Goal: Information Seeking & Learning: Learn about a topic

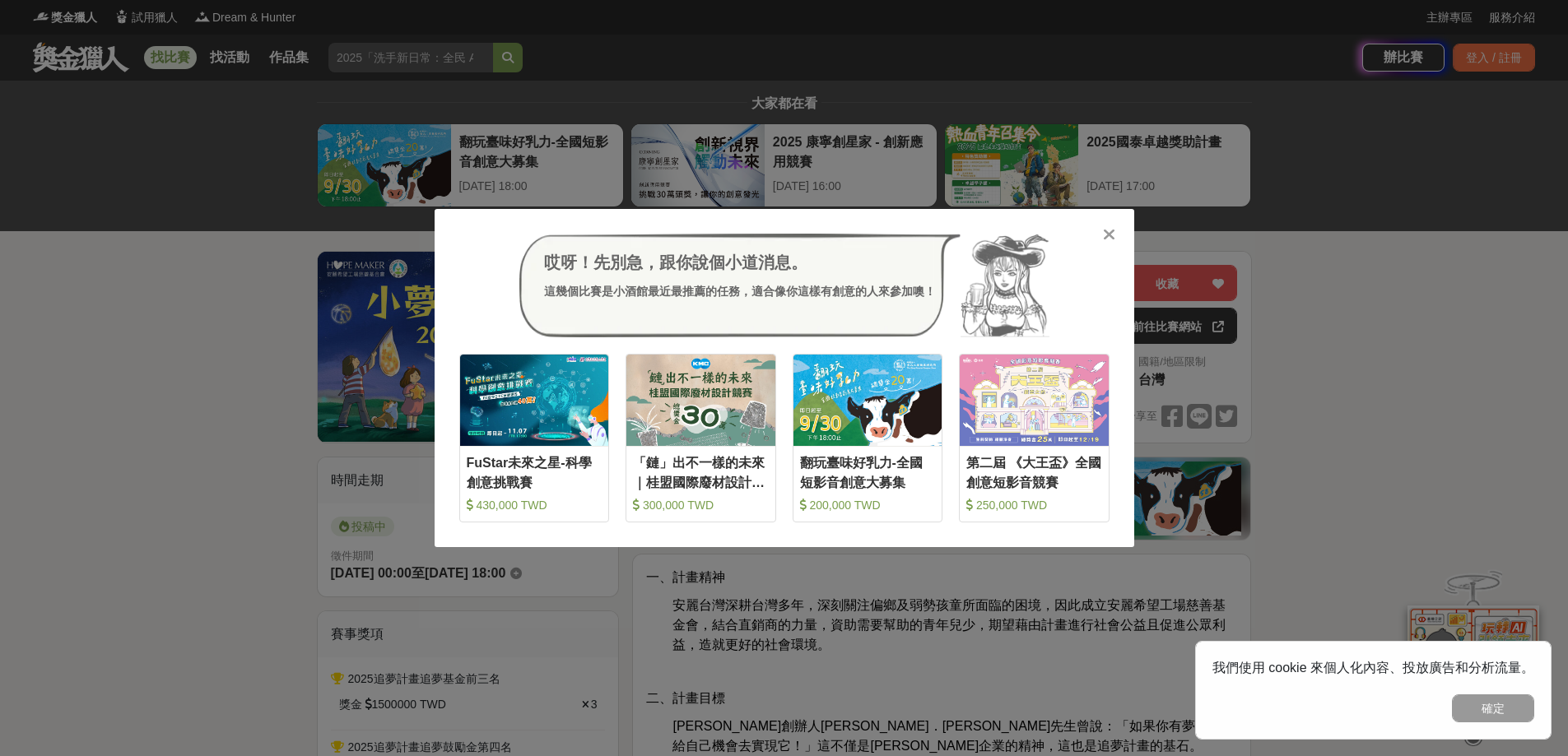
click at [1109, 230] on icon at bounding box center [1110, 234] width 13 height 16
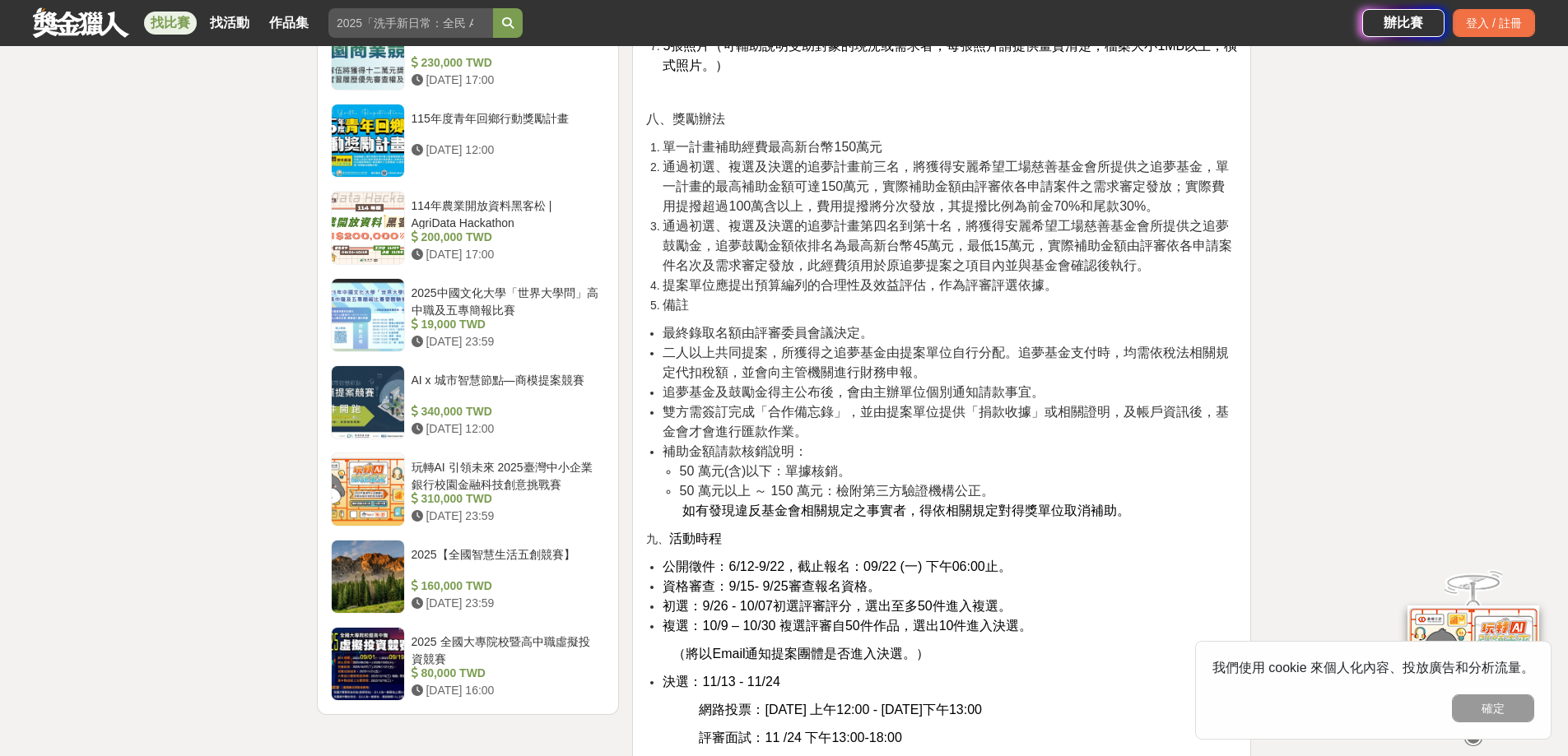
scroll to position [2550, 0]
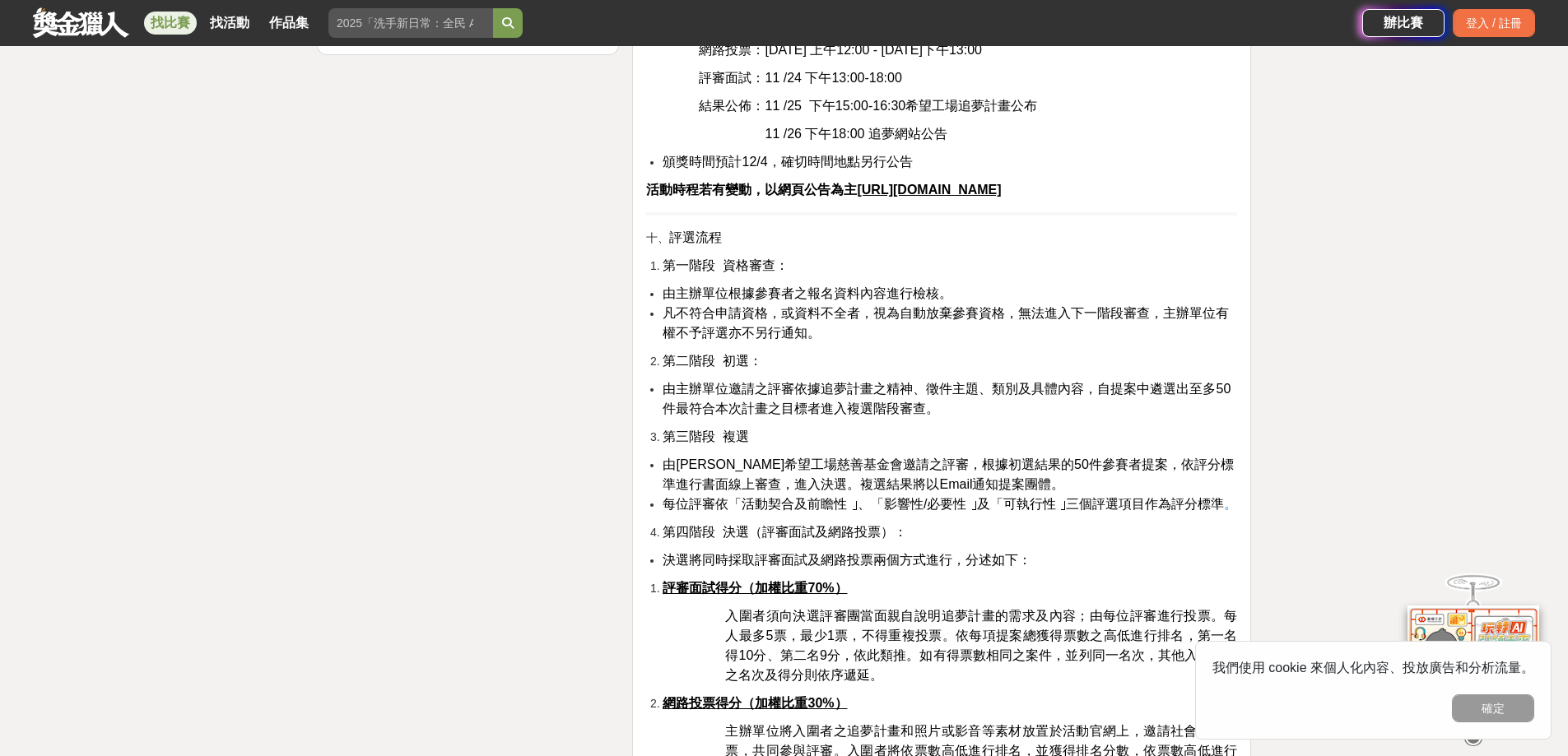
scroll to position [3044, 0]
click at [764, 610] on span "入圍者須向決選評審團當面親自說明追夢計畫的需求及內容；由每位評審進行投票。每人最多5票，最少1票，不得重複投票。依每項提案總獲得票數之高低進行排名，第一名得1…" at bounding box center [981, 646] width 512 height 73
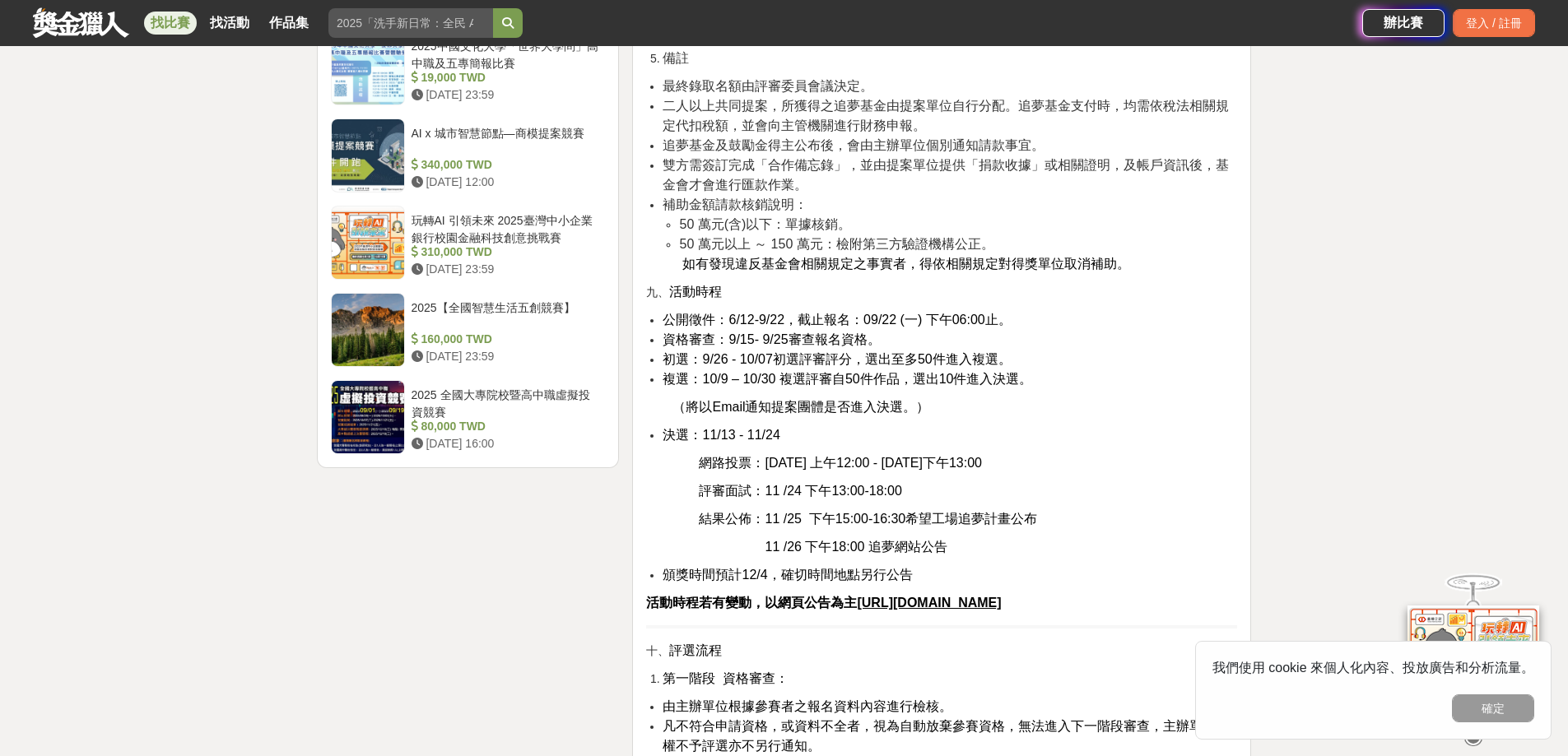
scroll to position [2962, 0]
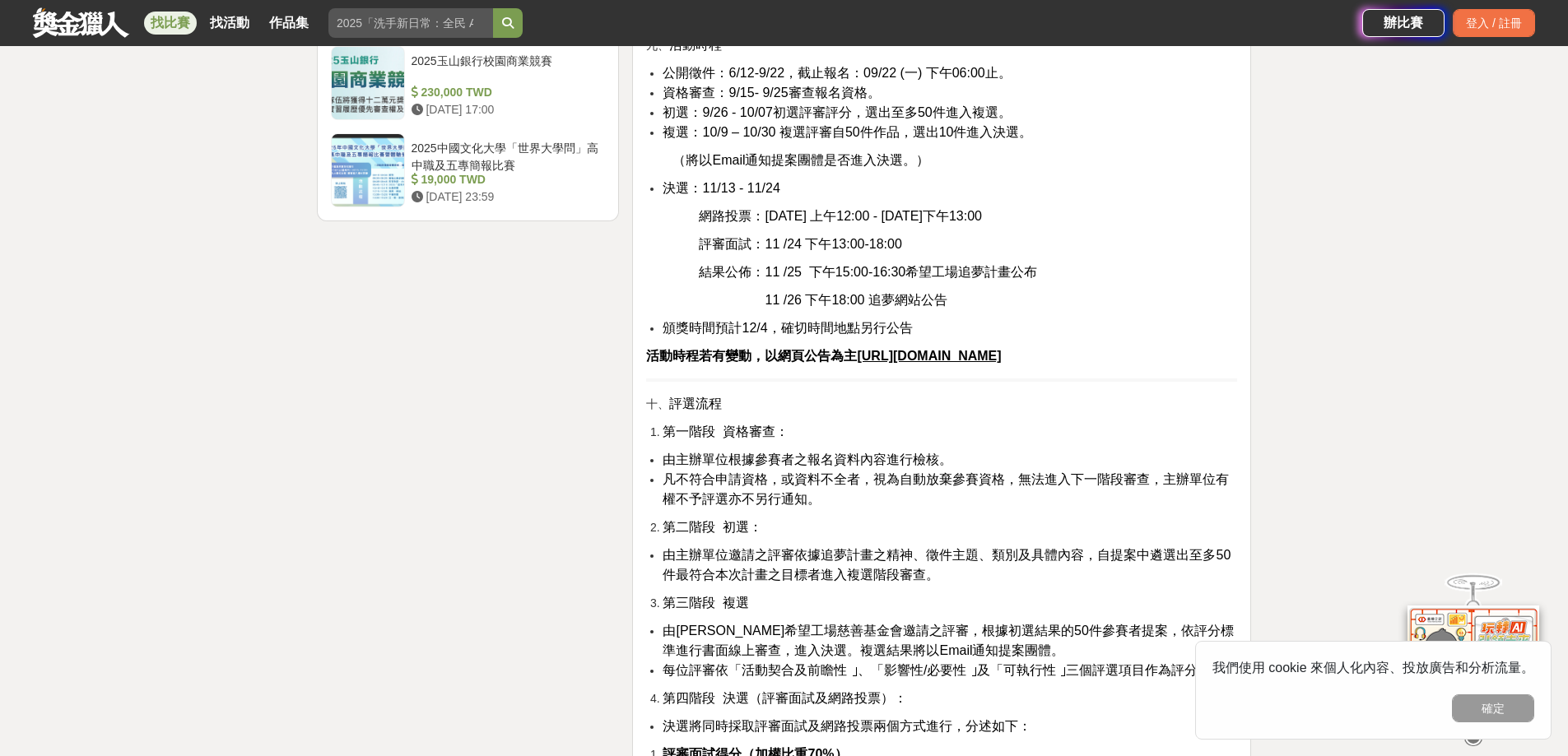
scroll to position [3209, 0]
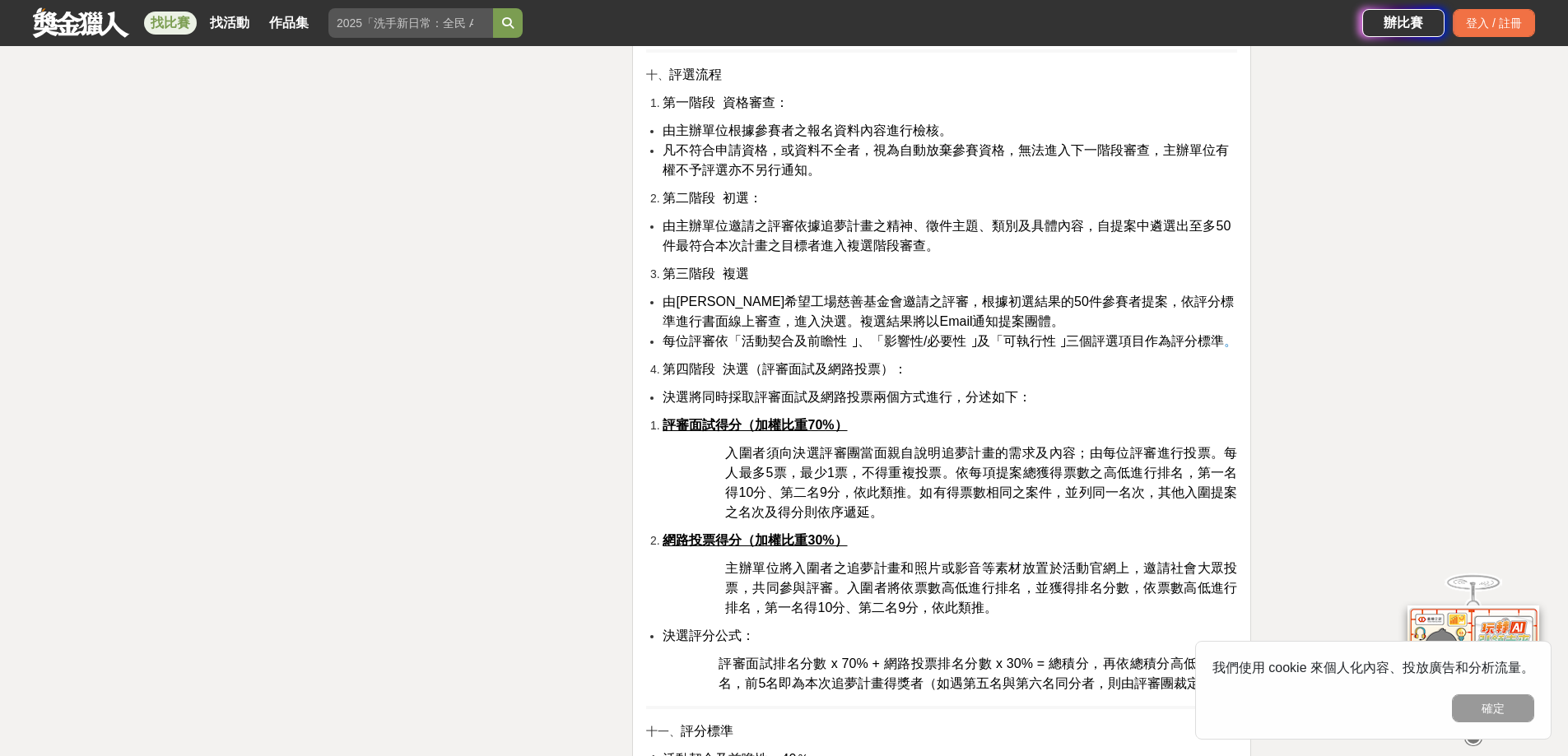
click at [921, 334] on span "每位評審依「活動契合及前瞻性 ｣、「影響性/必要性 ｣及「可執行性 ｣三個評選項目作為評分標準" at bounding box center [943, 340] width 562 height 14
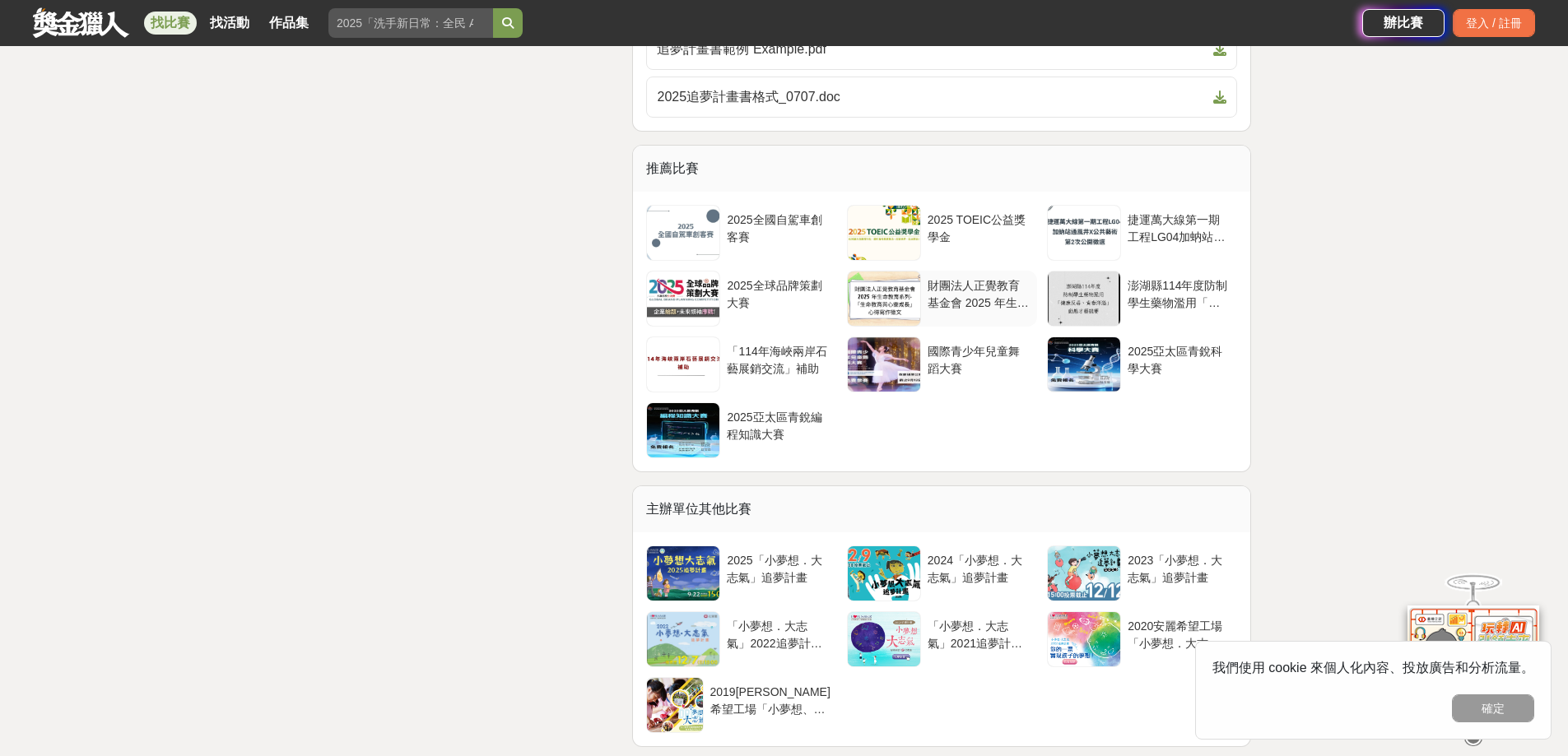
scroll to position [5019, 0]
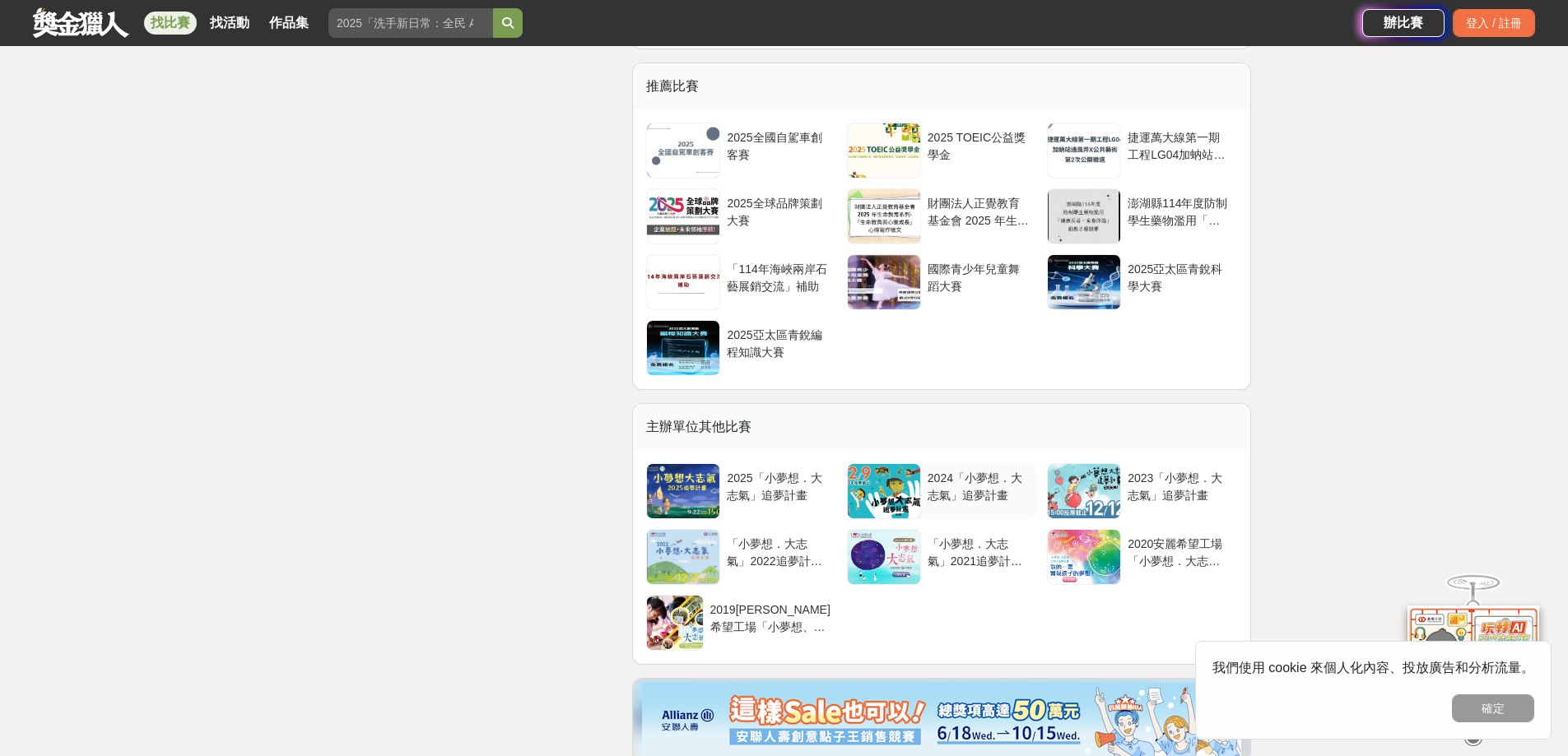
click at [938, 519] on div "2024「小夢想．大志氣」追夢計畫" at bounding box center [979, 492] width 116 height 56
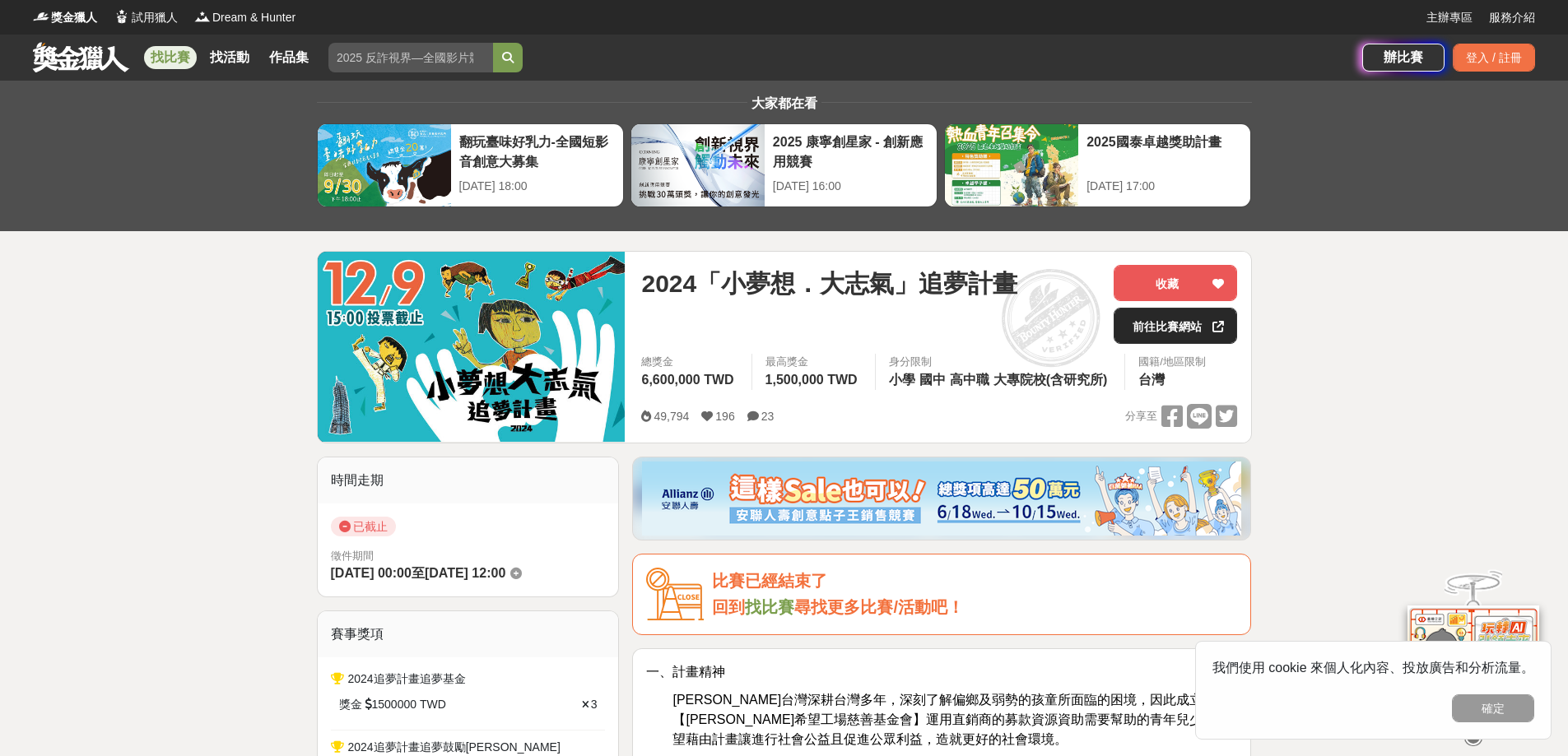
click at [1154, 321] on link "前往比賽網站" at bounding box center [1175, 326] width 123 height 36
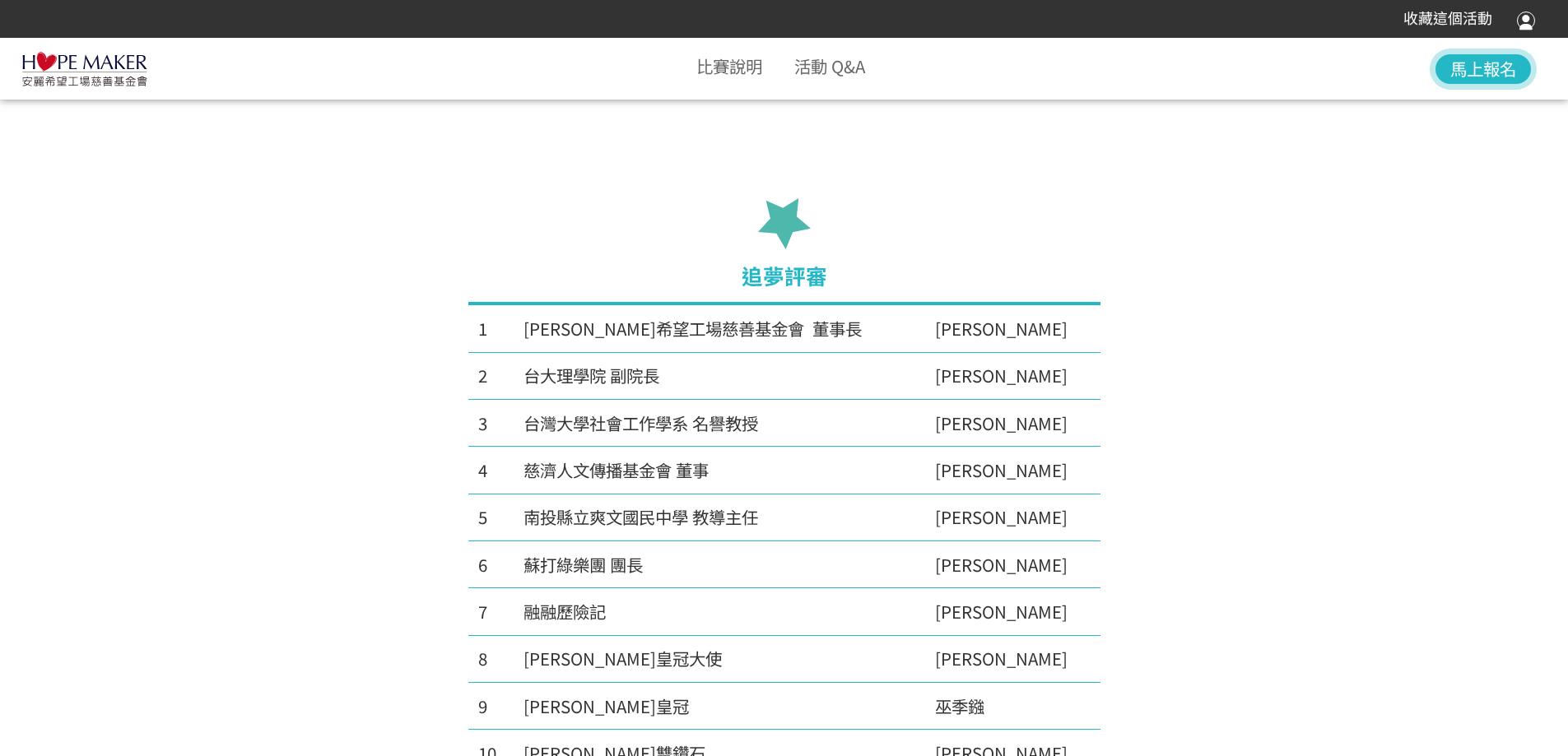
scroll to position [6664, 0]
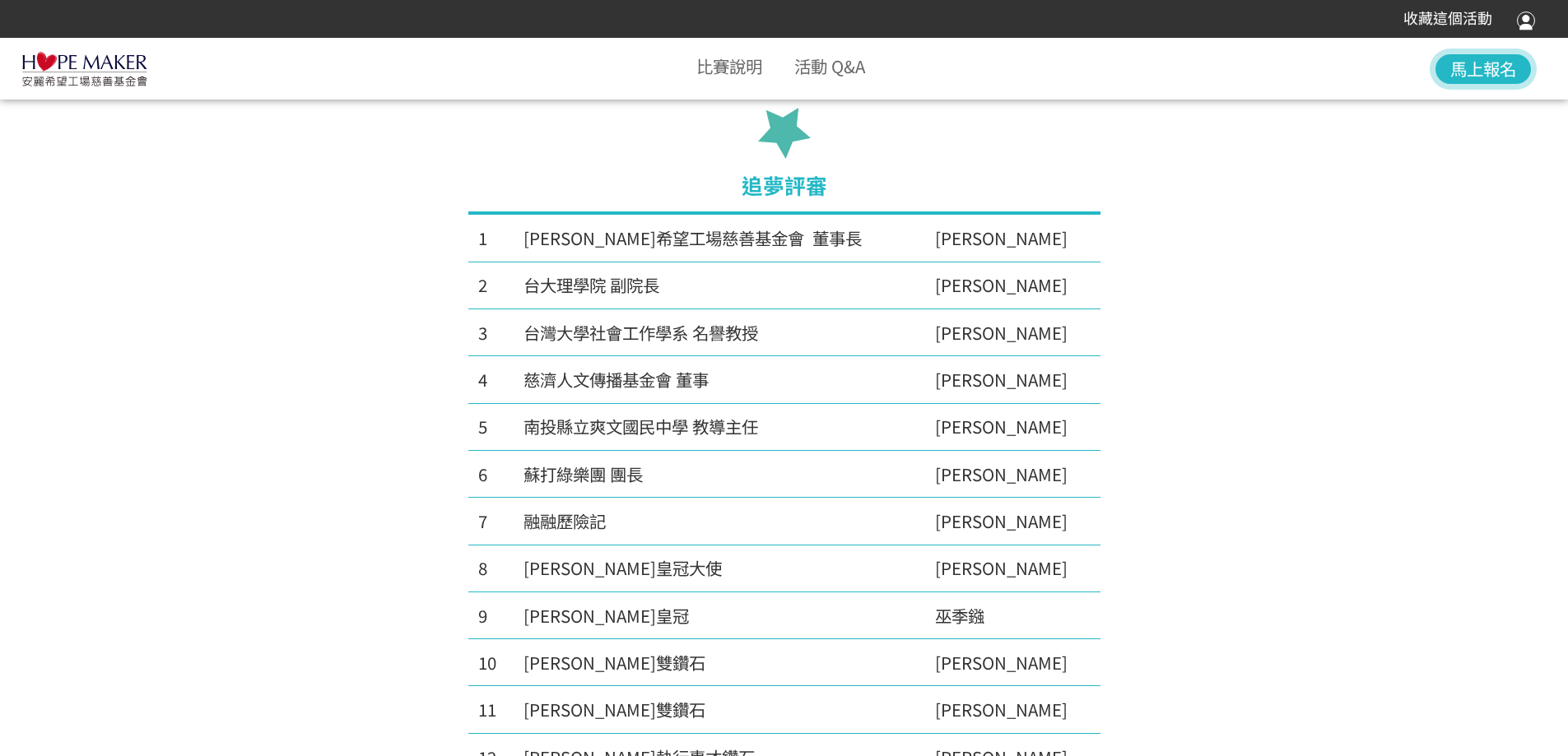
click at [303, 332] on div "1 [PERSON_NAME]希望工場慈善基金會 董事長 [PERSON_NAME] 2 台大理學院 副院長 [PERSON_NAME] 3 台灣大學社會工作…" at bounding box center [784, 521] width 1053 height 618
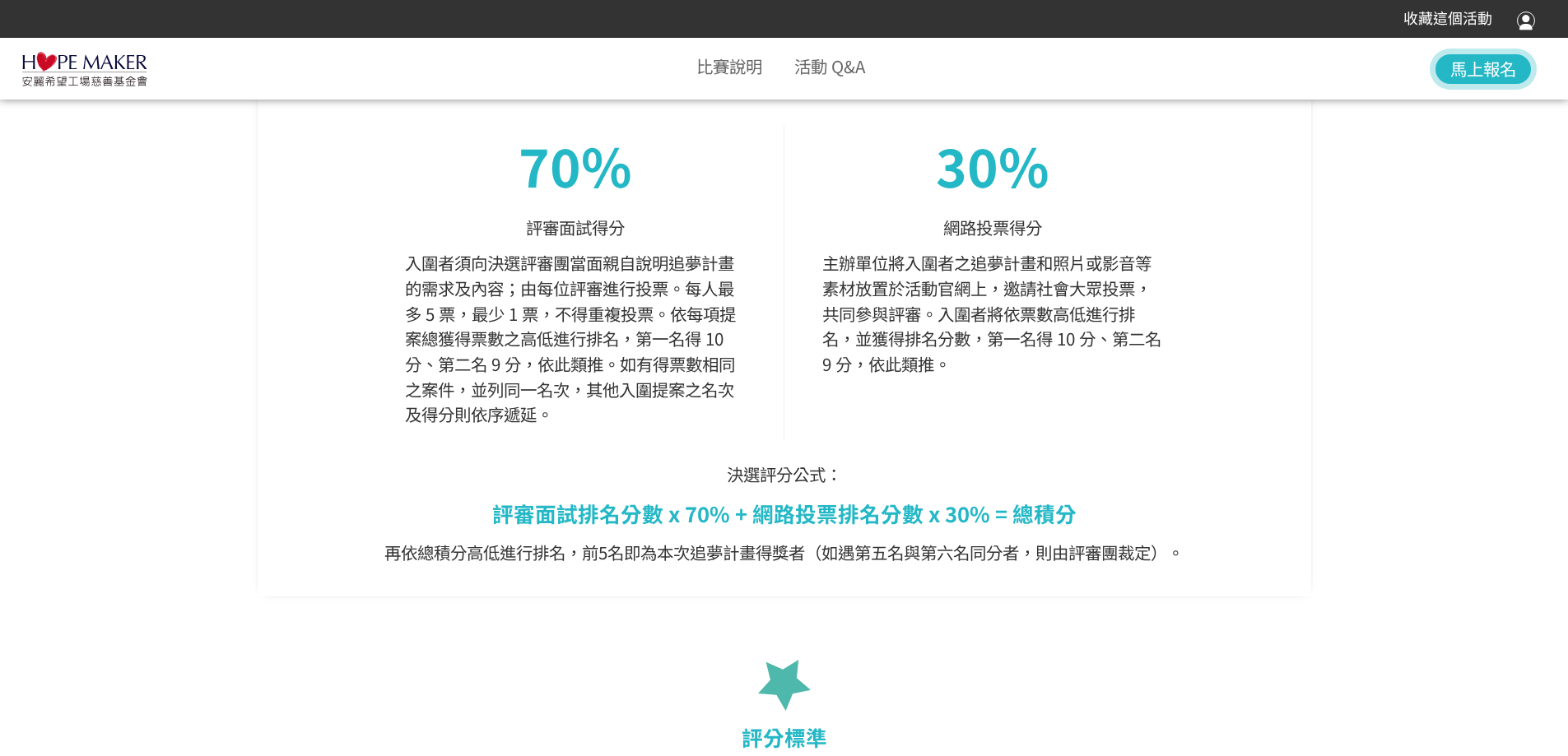
scroll to position [7980, 0]
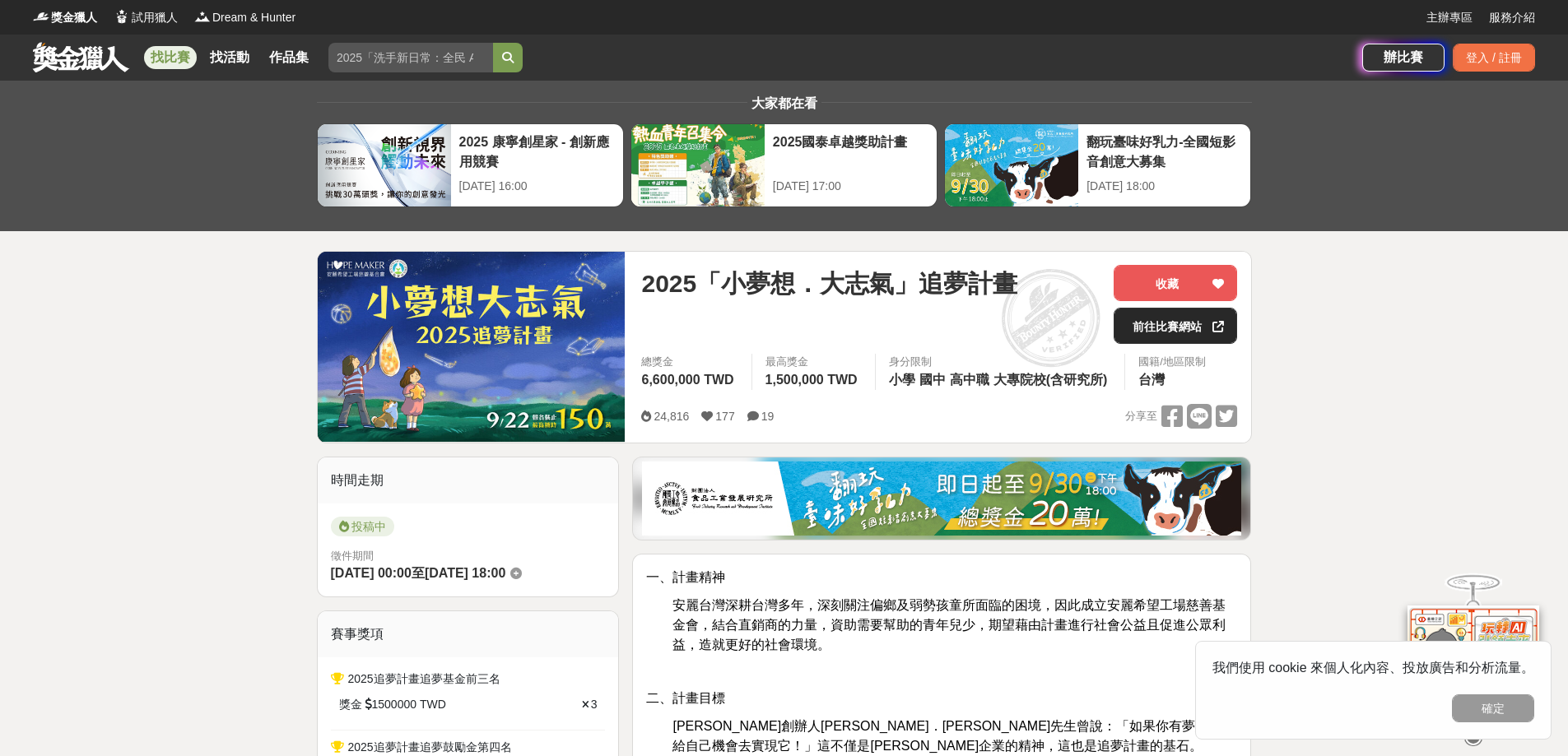
click at [1162, 330] on link "前往比賽網站" at bounding box center [1175, 326] width 123 height 36
click at [90, 53] on link at bounding box center [82, 56] width 100 height 32
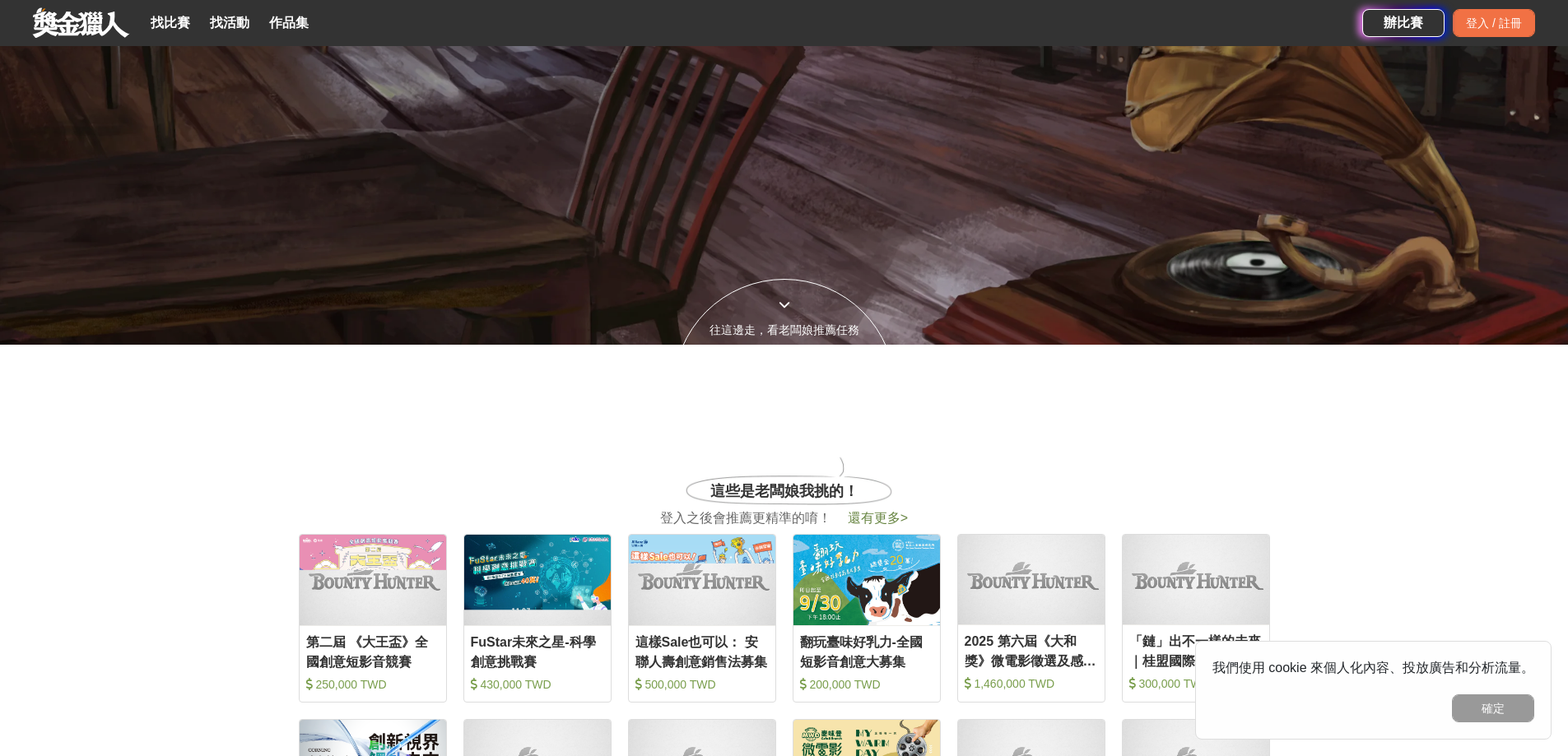
scroll to position [741, 0]
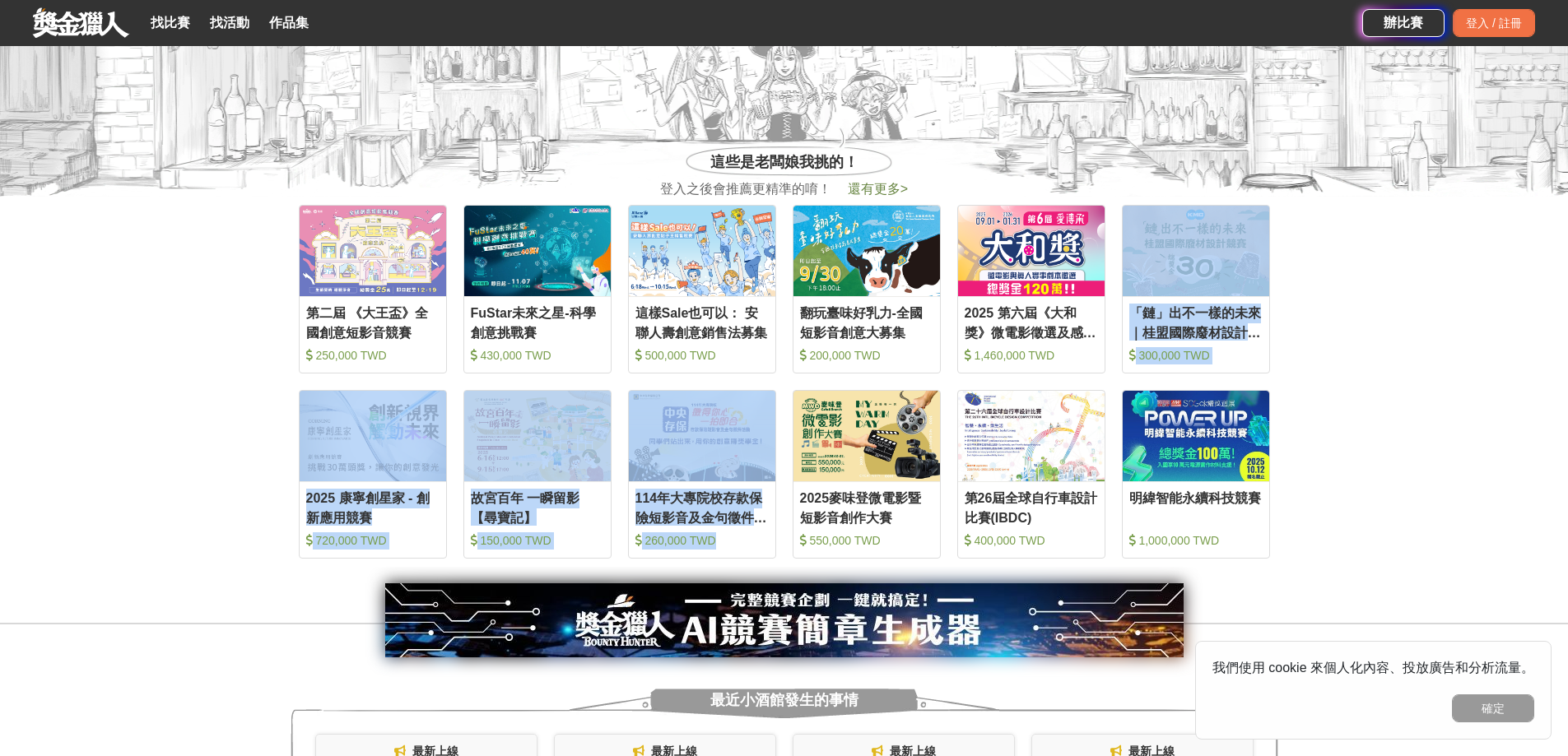
drag, startPoint x: 1093, startPoint y: 381, endPoint x: 897, endPoint y: 387, distance: 196.1
click at [897, 387] on div "收藏 第二屆 《大王盃》全國創意短影音競賽 250,000 TWD 收藏 FuStar未來之星-科學創意挑戰賽 430,000 TWD 收藏 這樣Sale也可…" at bounding box center [784, 381] width 987 height 370
click at [1391, 359] on section "收藏 第二屆 《大王盃》全國創意短影音競賽 250,000 TWD 收藏 FuStar未來之星-科學創意挑戰賽 430,000 TWD 收藏 這樣Sale也可…" at bounding box center [784, 381] width 1568 height 370
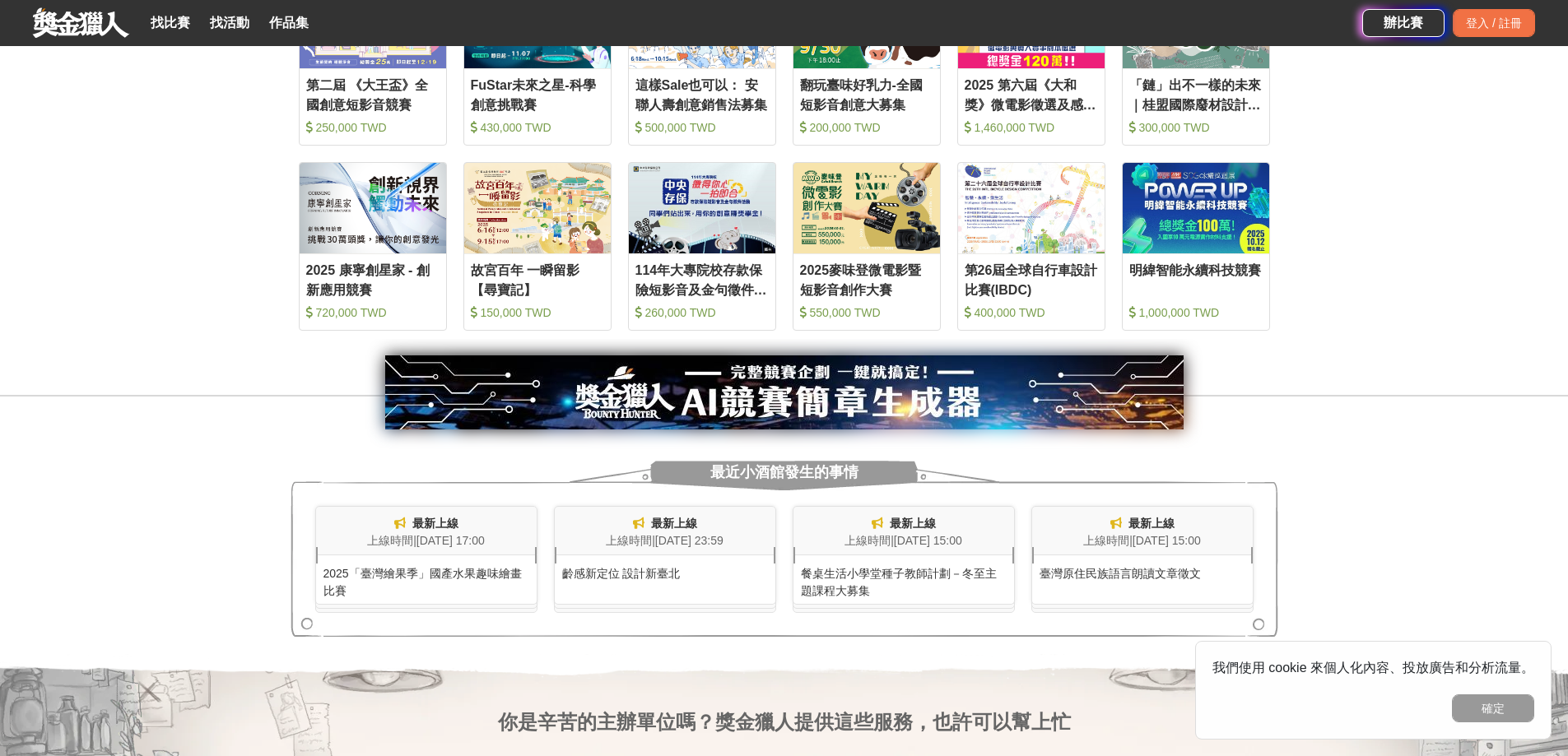
scroll to position [823, 0]
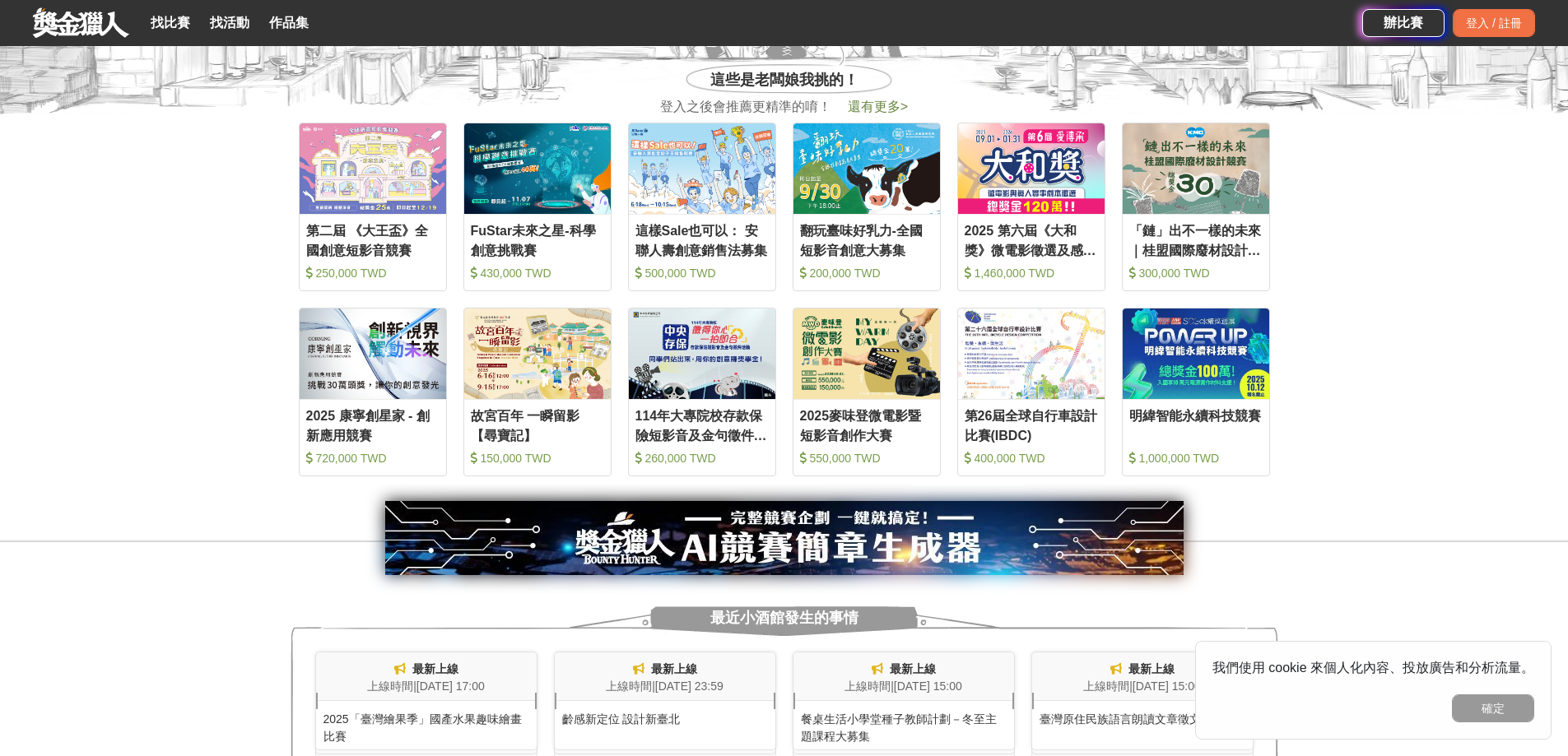
click at [881, 103] on span "還有更多 >" at bounding box center [878, 106] width 60 height 14
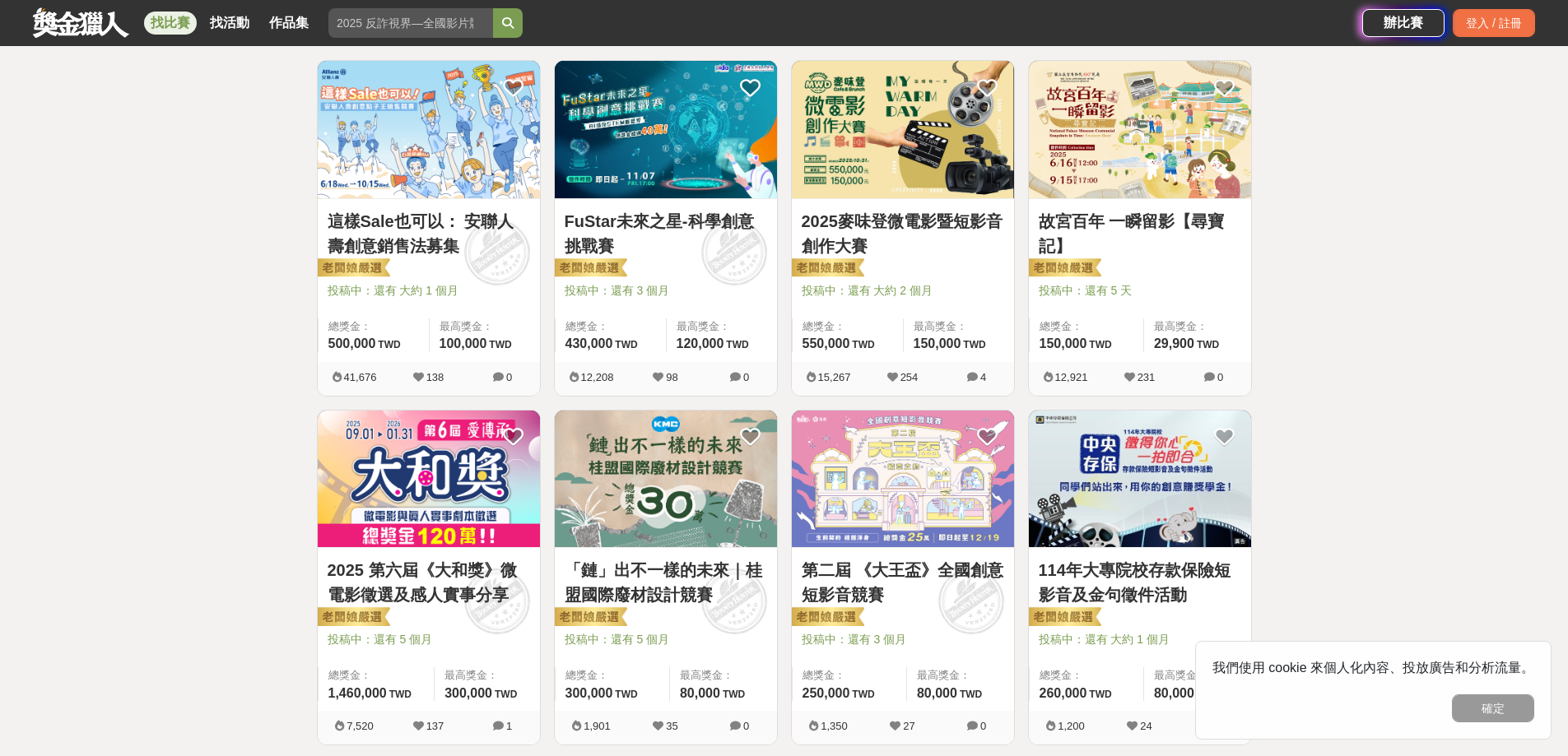
scroll to position [329, 0]
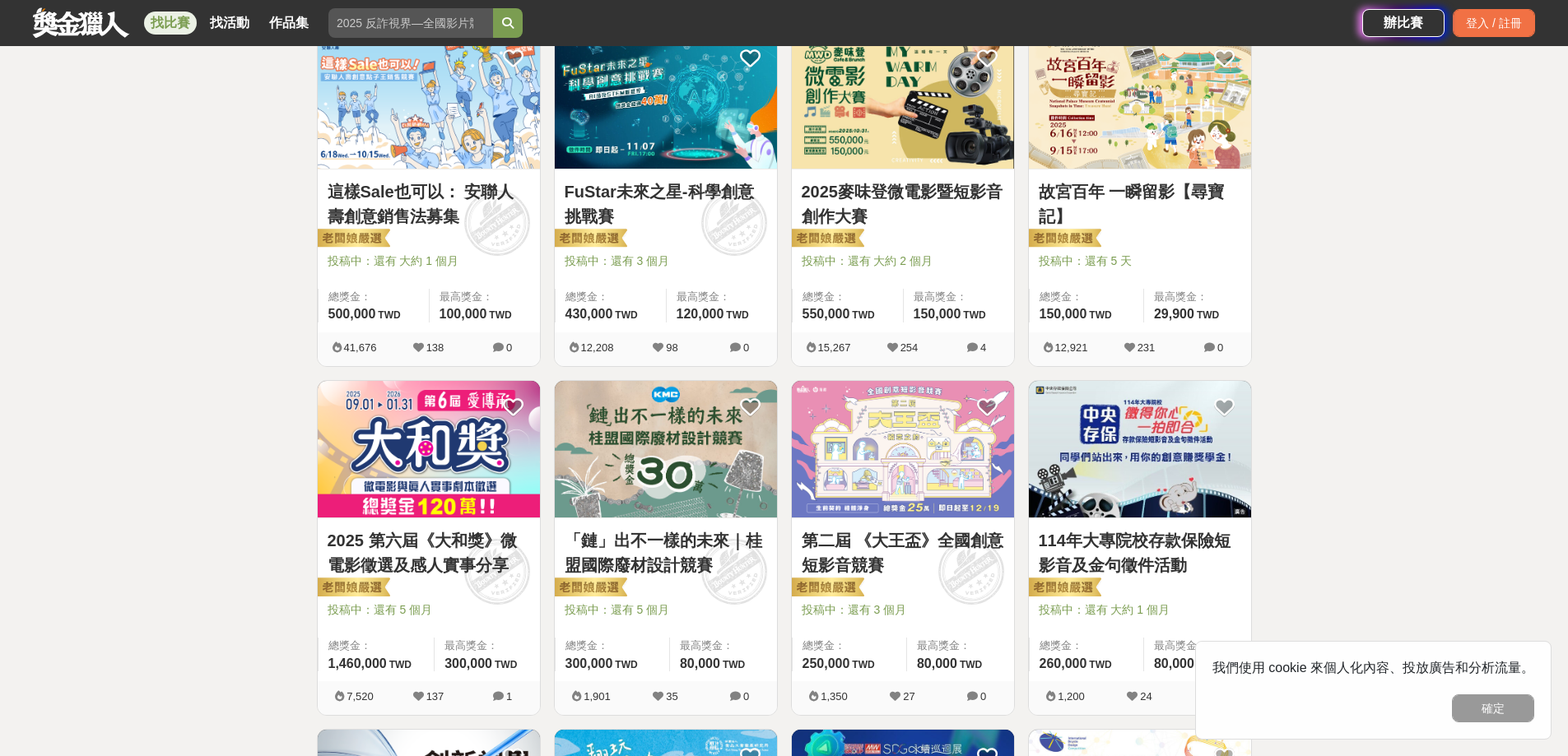
drag, startPoint x: 39, startPoint y: 313, endPoint x: 70, endPoint y: 313, distance: 31.0
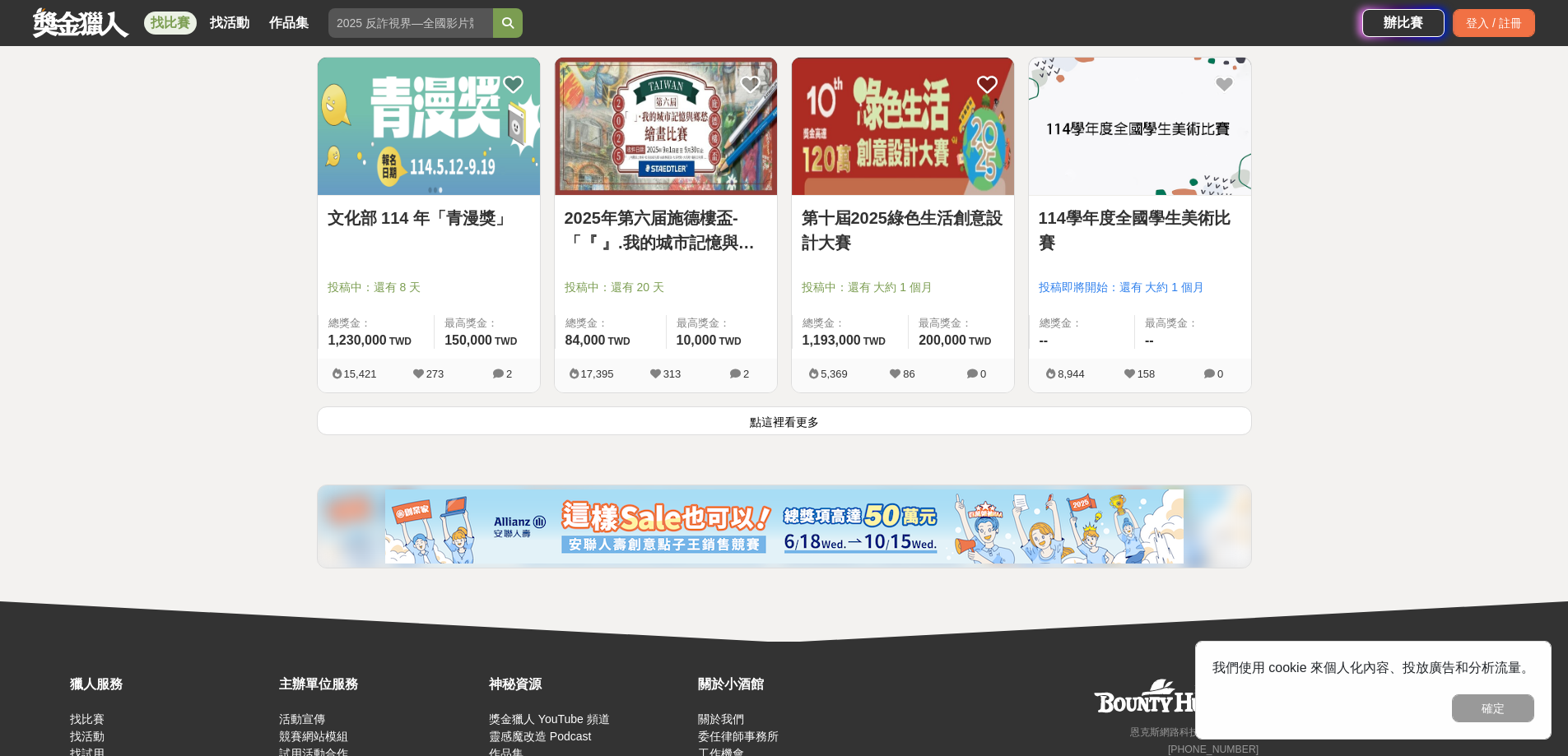
scroll to position [2057, 0]
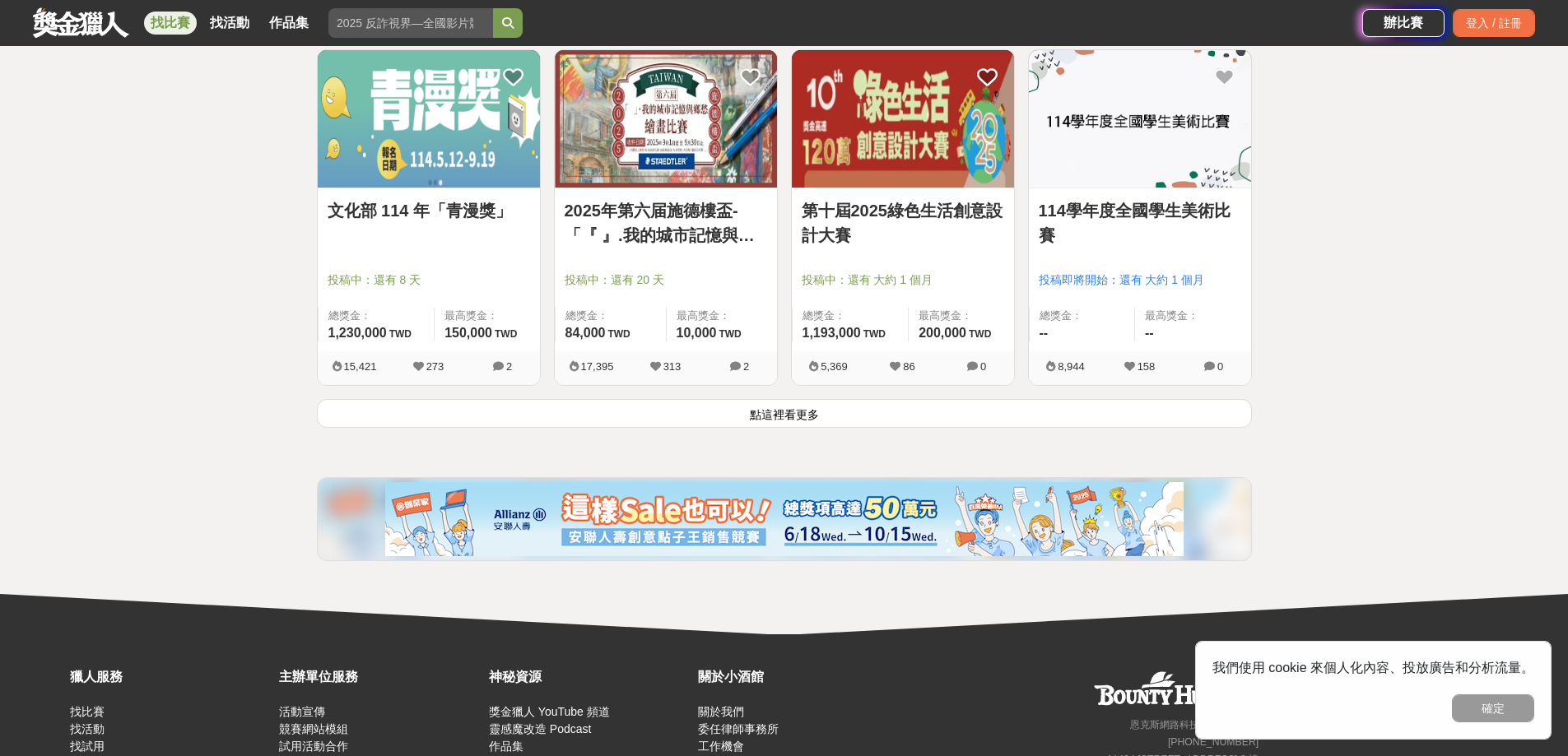
click at [776, 423] on button "點這裡看更多" at bounding box center [784, 414] width 935 height 29
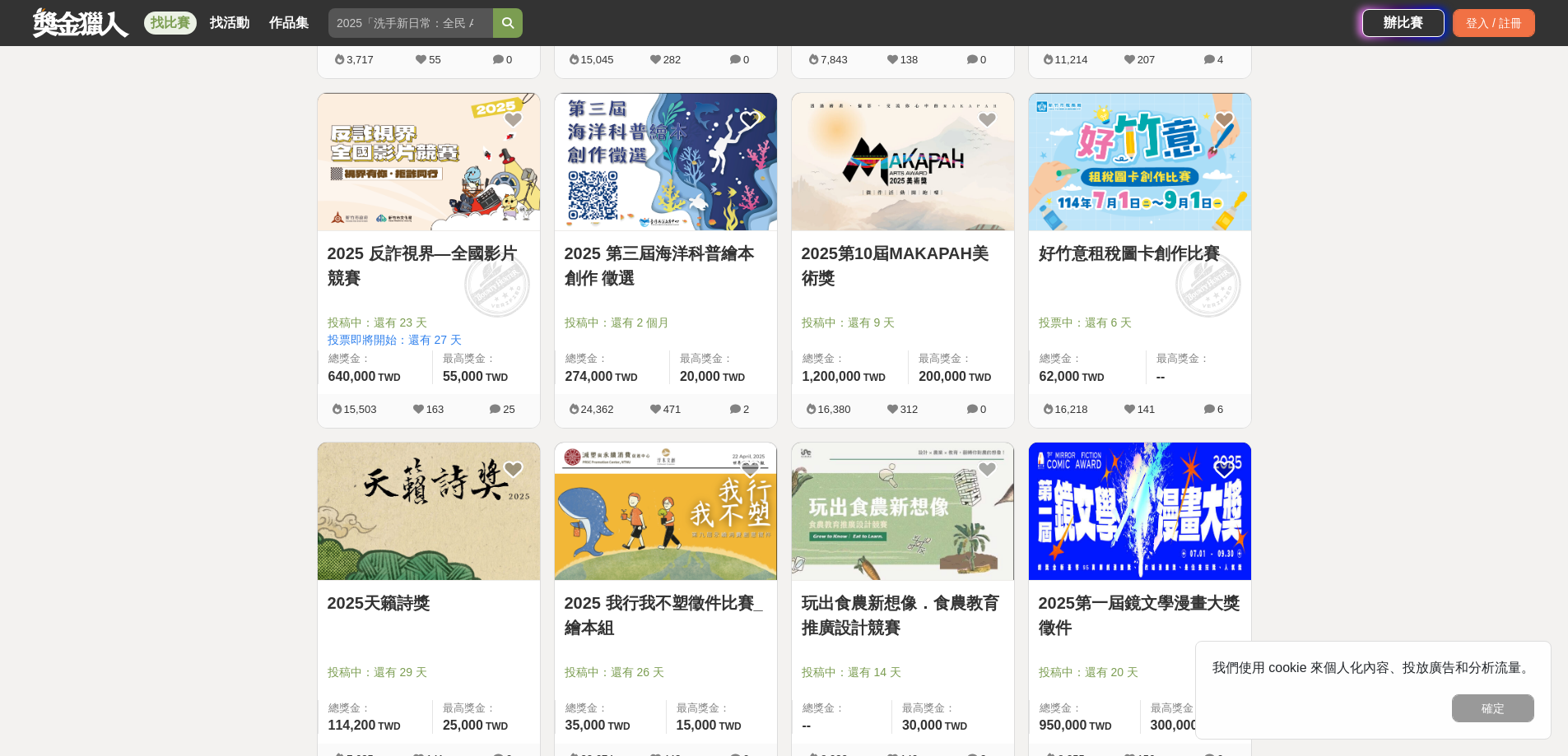
scroll to position [2633, 0]
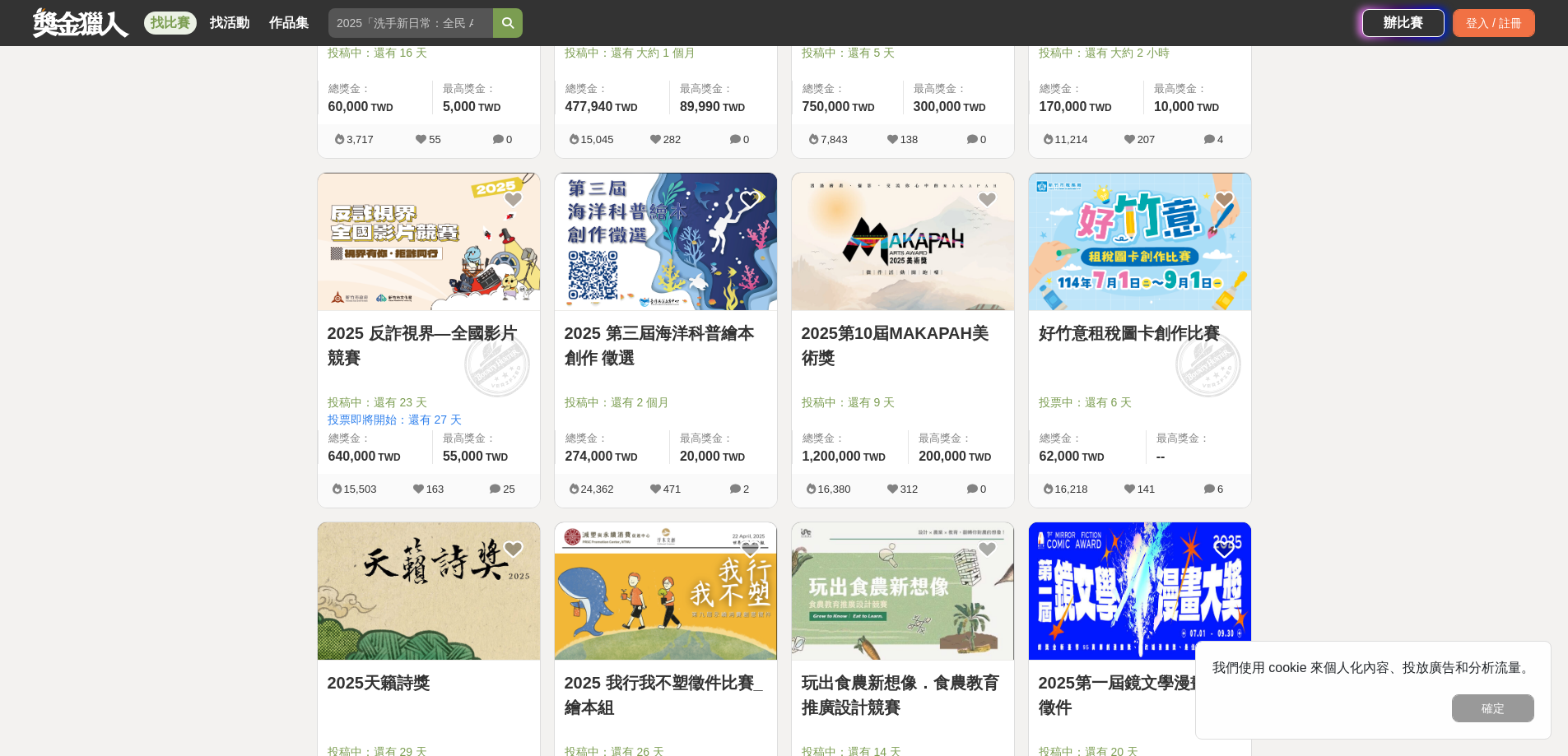
click at [493, 338] on link "2025 反詐視界—全國影片競賽" at bounding box center [429, 345] width 203 height 50
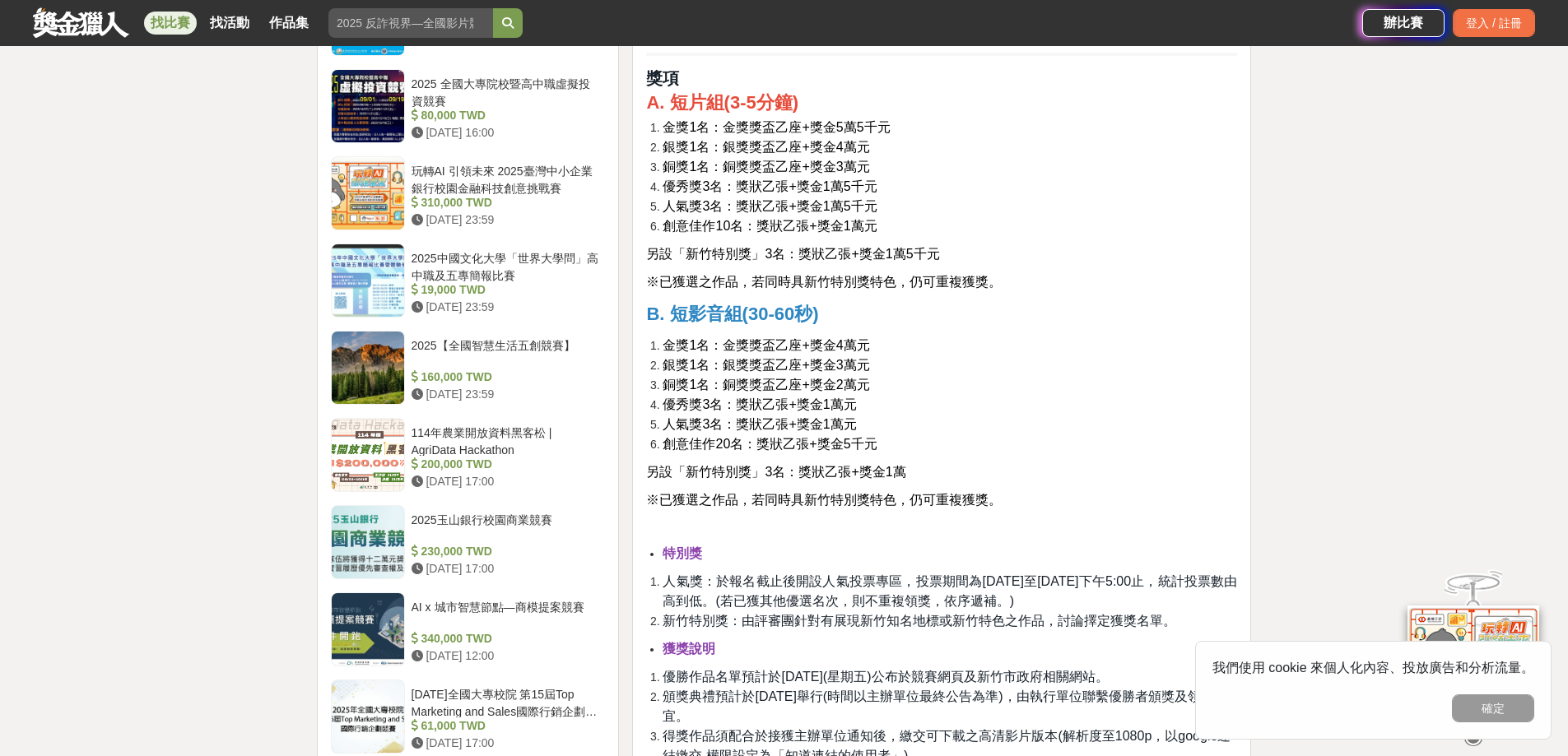
scroll to position [1892, 0]
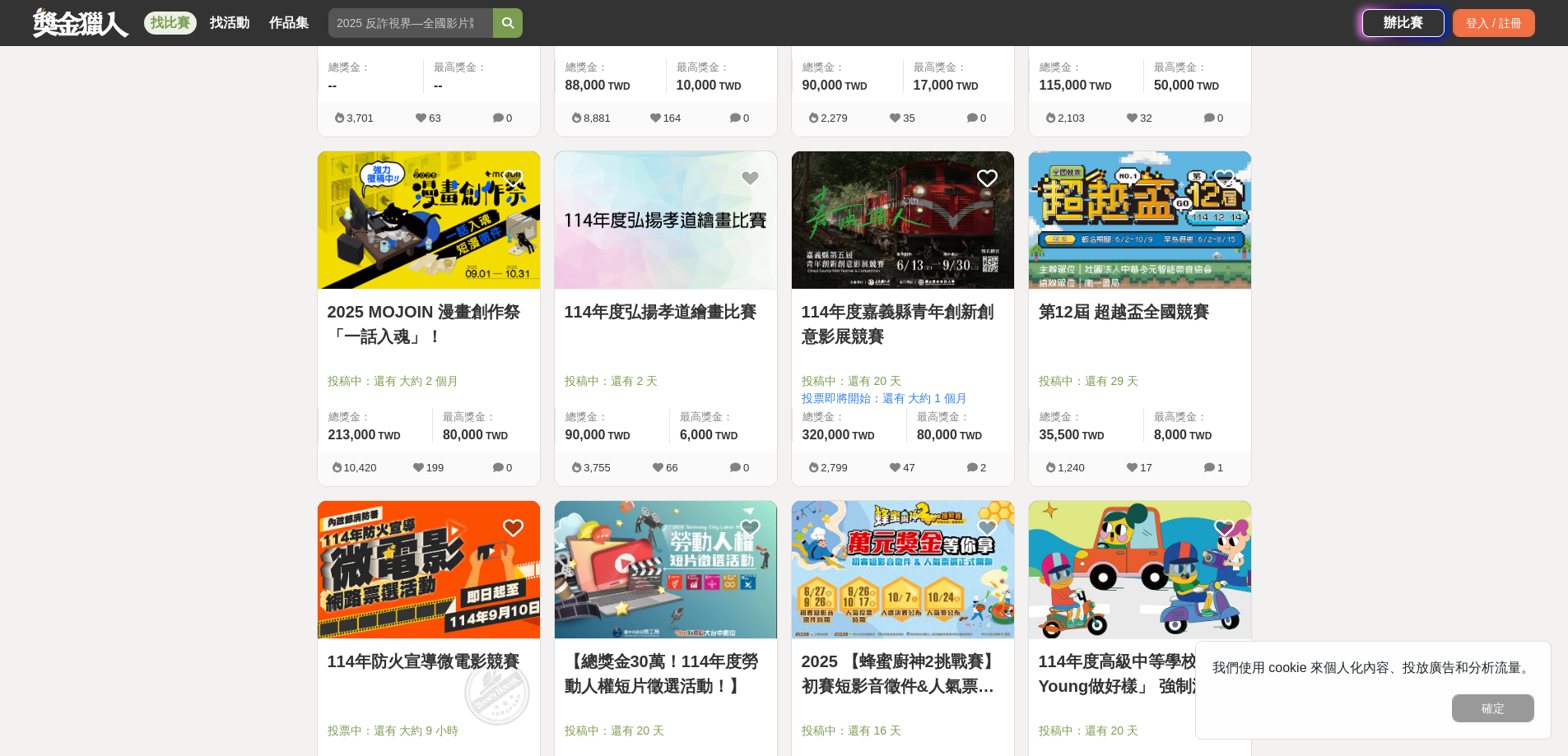
scroll to position [4031, 0]
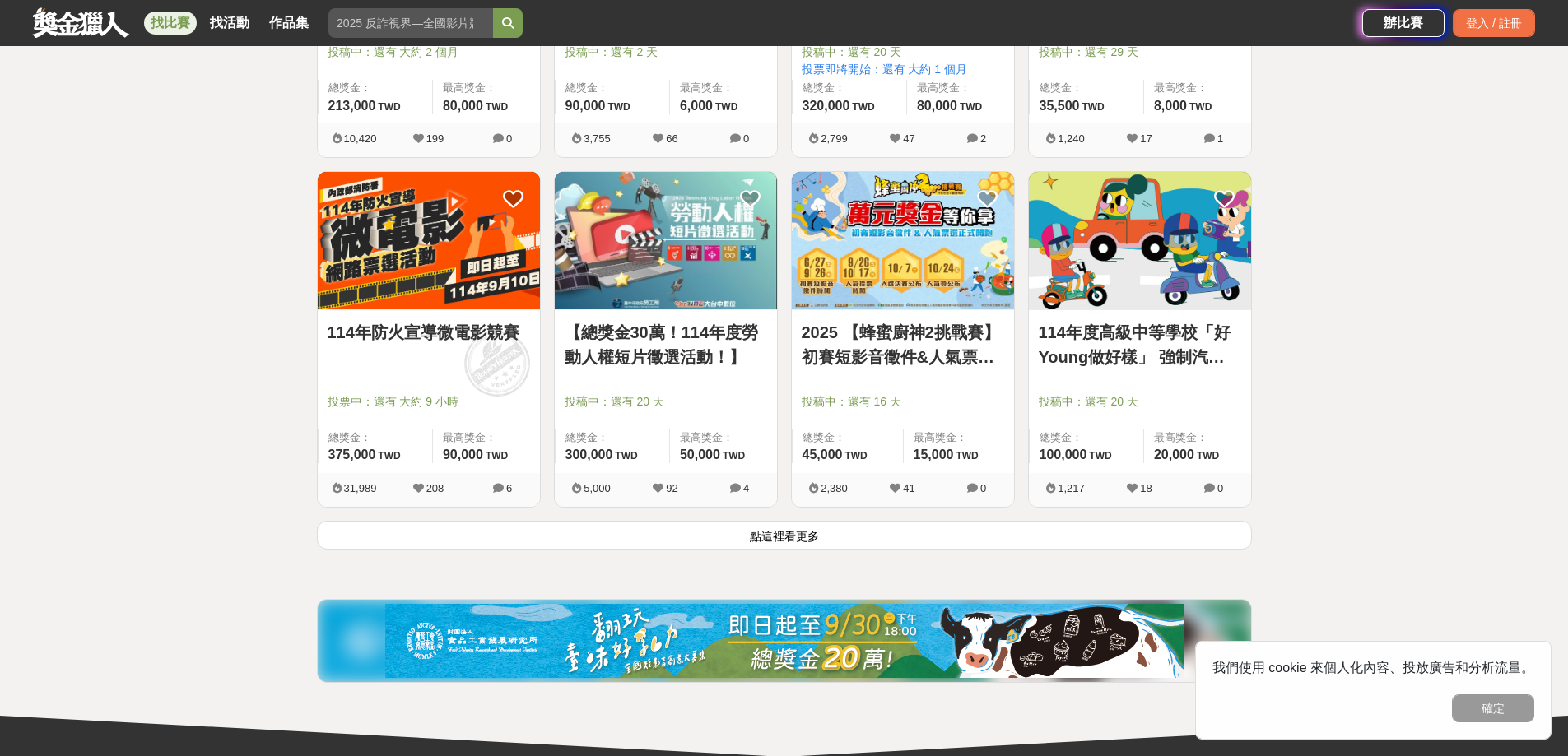
click at [876, 530] on button "點這裡看更多" at bounding box center [784, 535] width 935 height 29
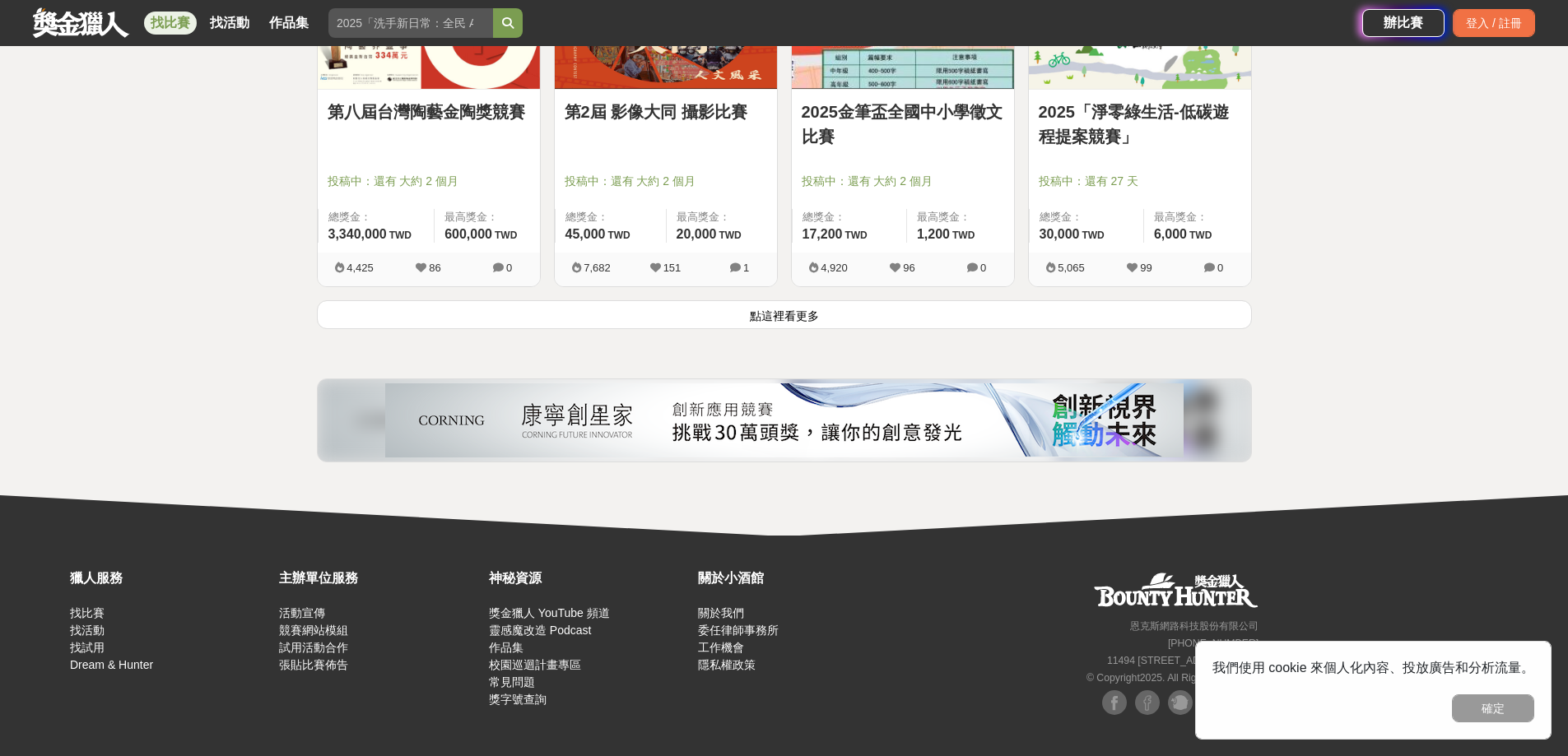
scroll to position [6358, 0]
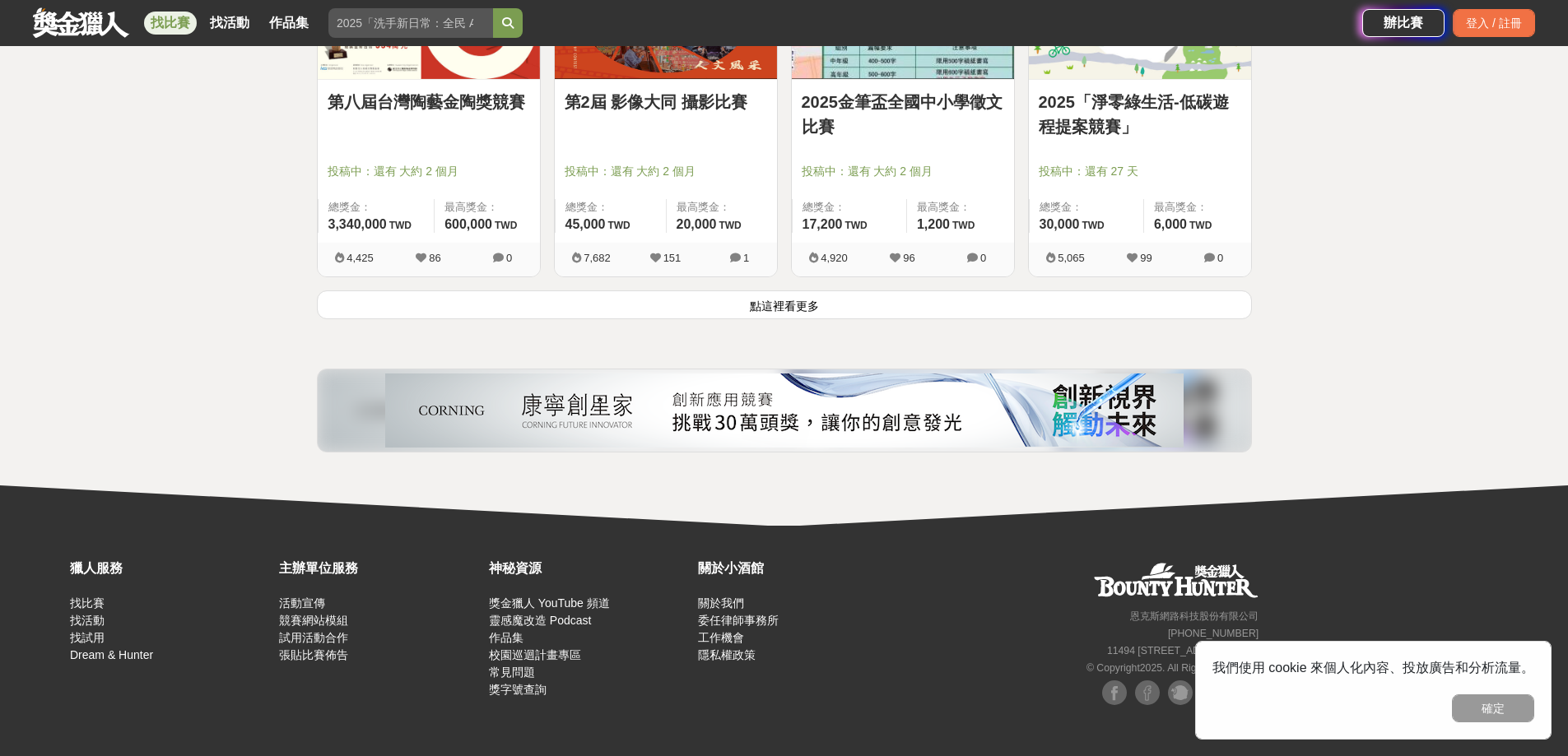
click at [877, 295] on button "點這裡看更多" at bounding box center [784, 305] width 935 height 29
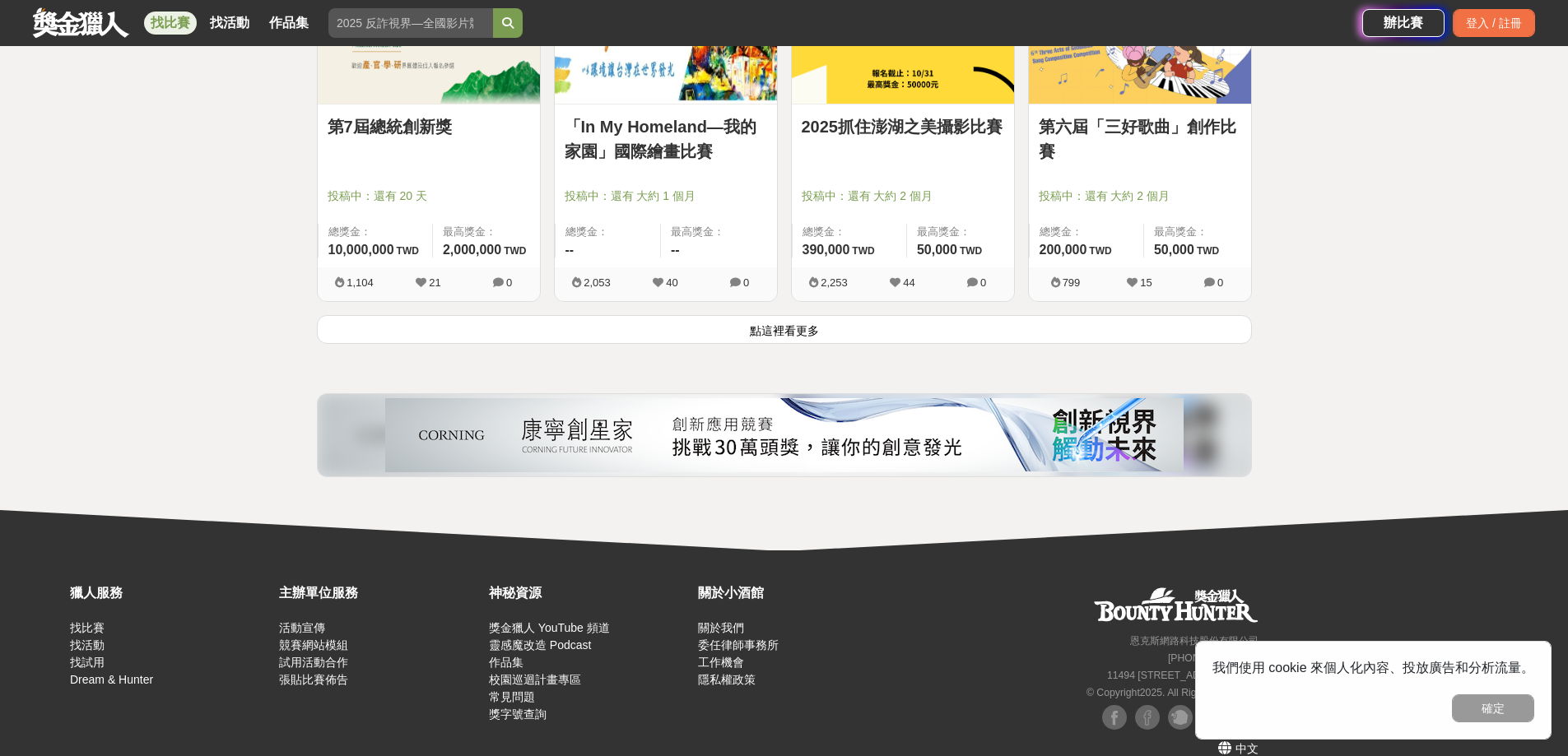
scroll to position [8447, 0]
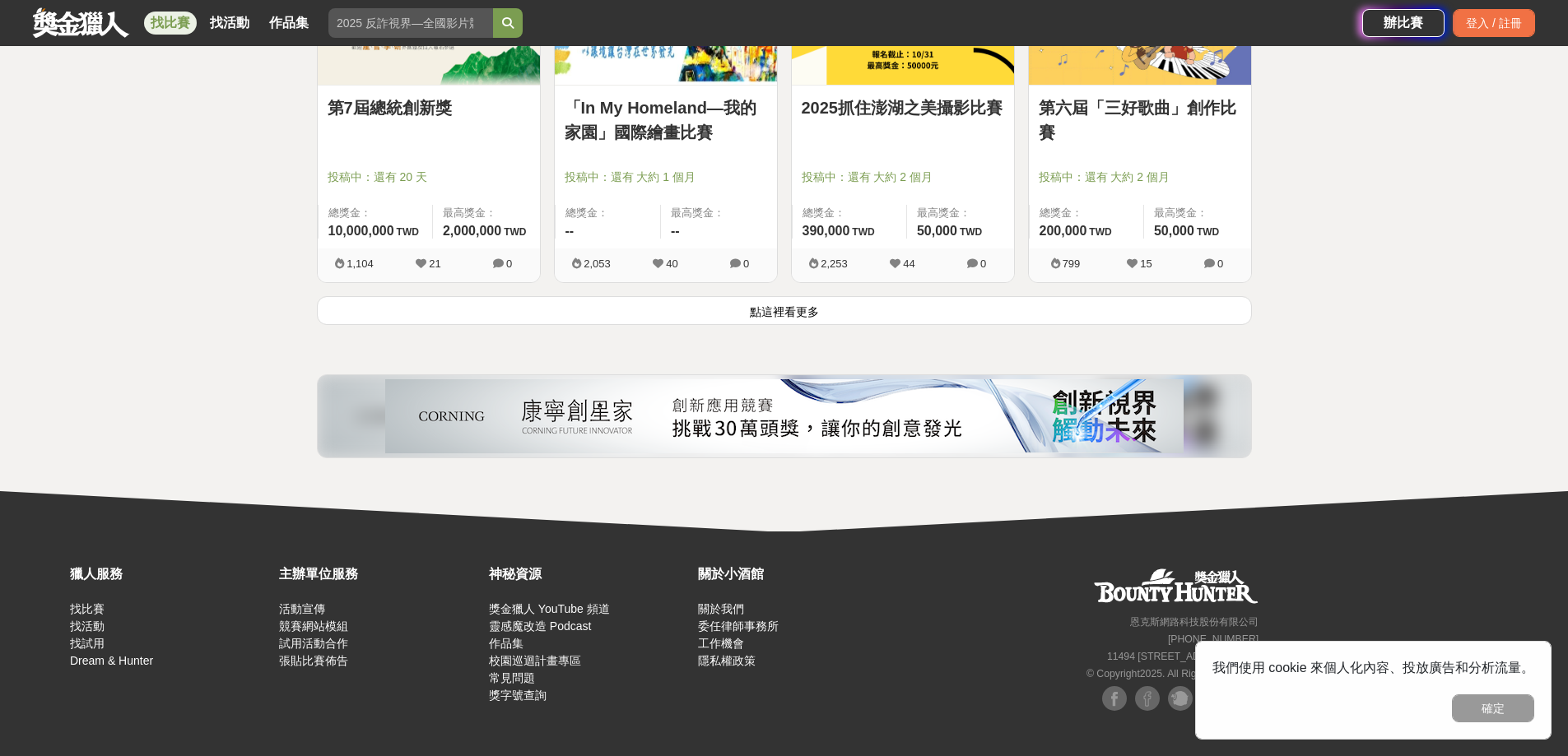
click at [726, 317] on button "點這裡看更多" at bounding box center [784, 311] width 935 height 29
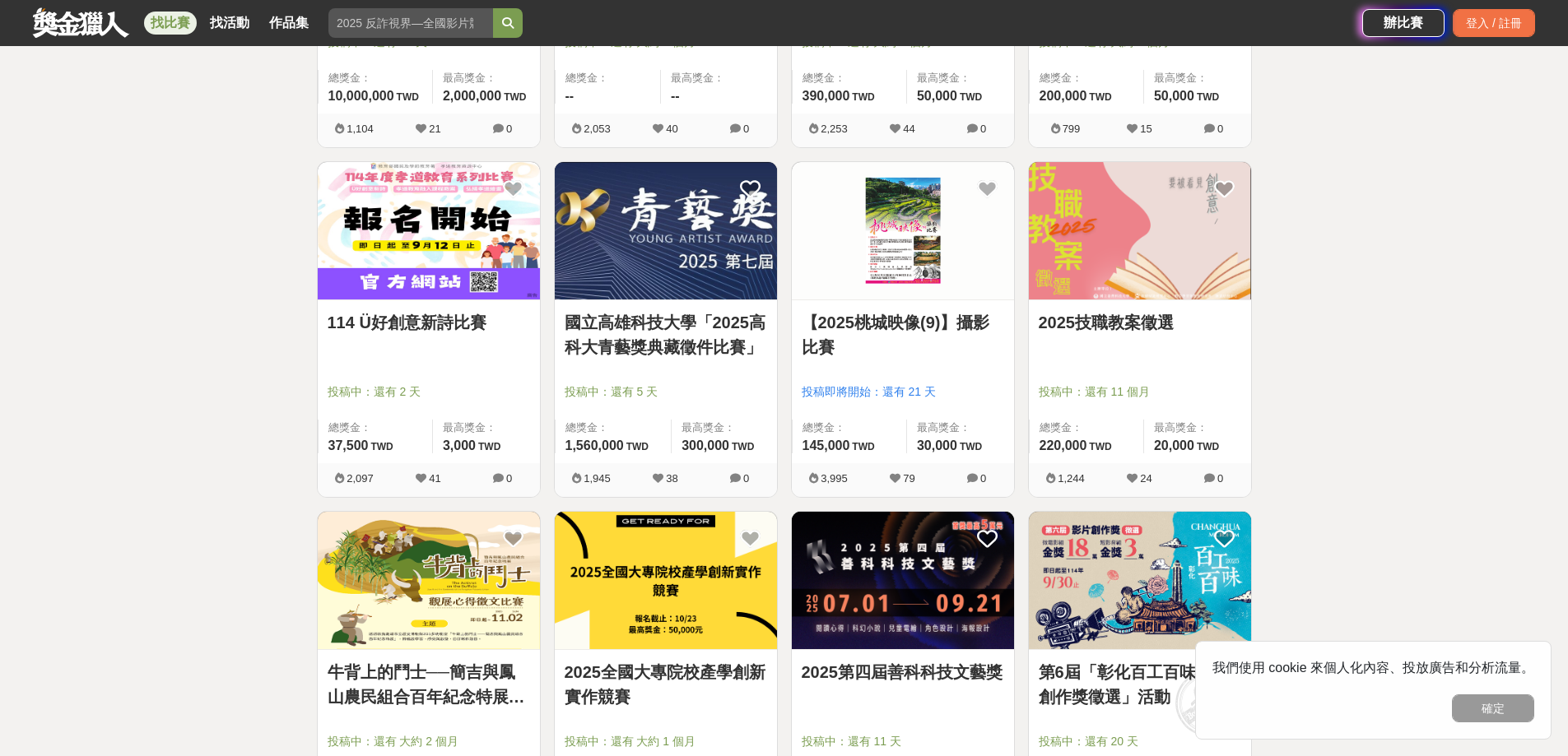
scroll to position [8612, 0]
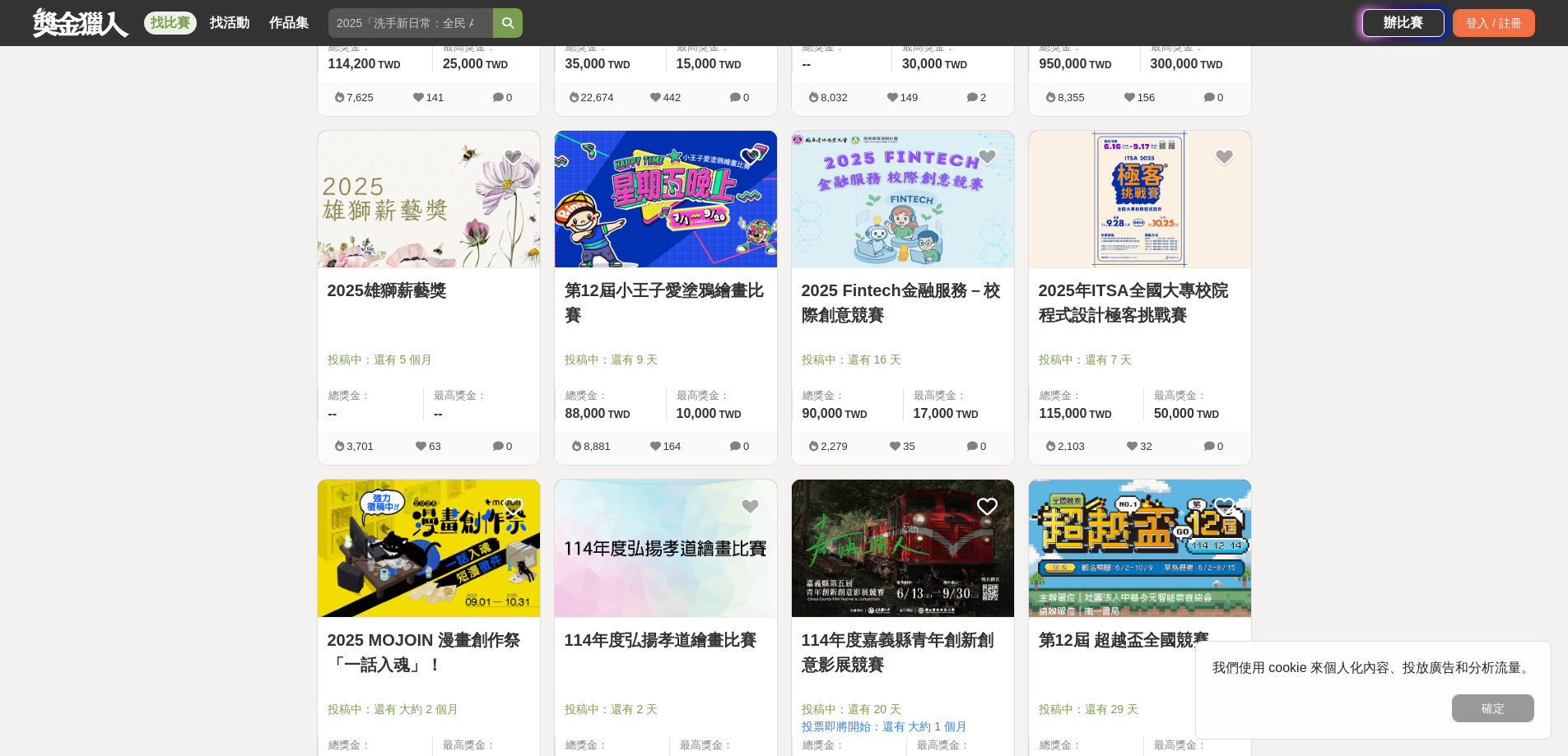
scroll to position [3373, 0]
click at [290, 14] on link "作品集" at bounding box center [289, 23] width 53 height 23
